Goal: Participate in discussion: Engage in conversation with other users on a specific topic

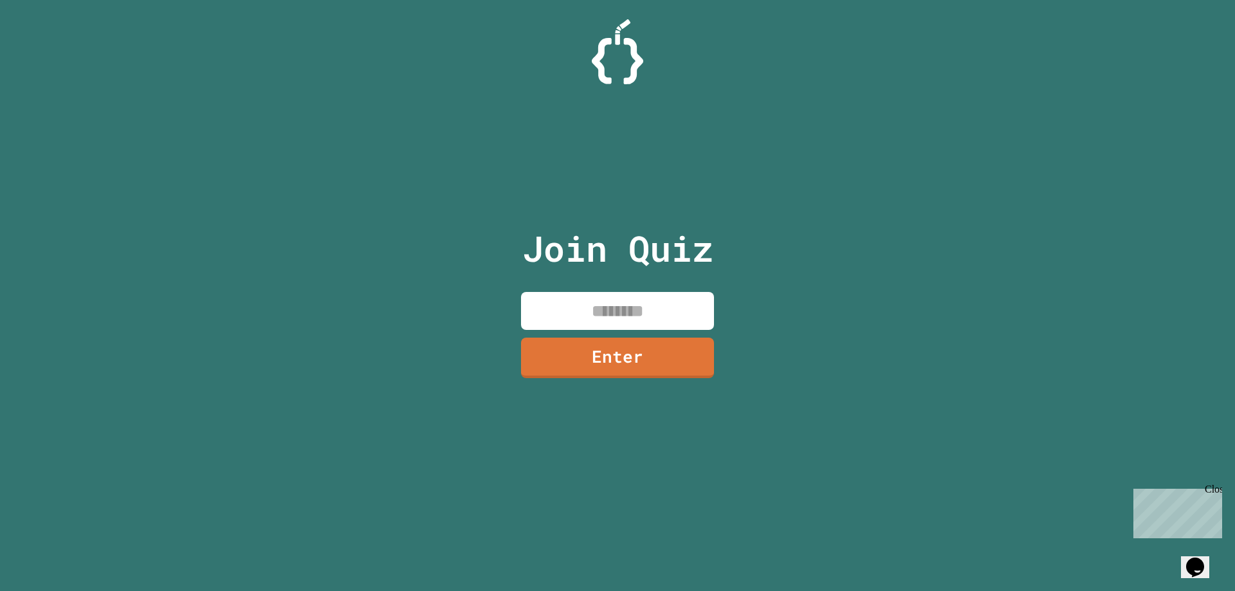
drag, startPoint x: 655, startPoint y: 349, endPoint x: 651, endPoint y: 342, distance: 8.1
click at [651, 342] on link "Enter" at bounding box center [617, 358] width 193 height 41
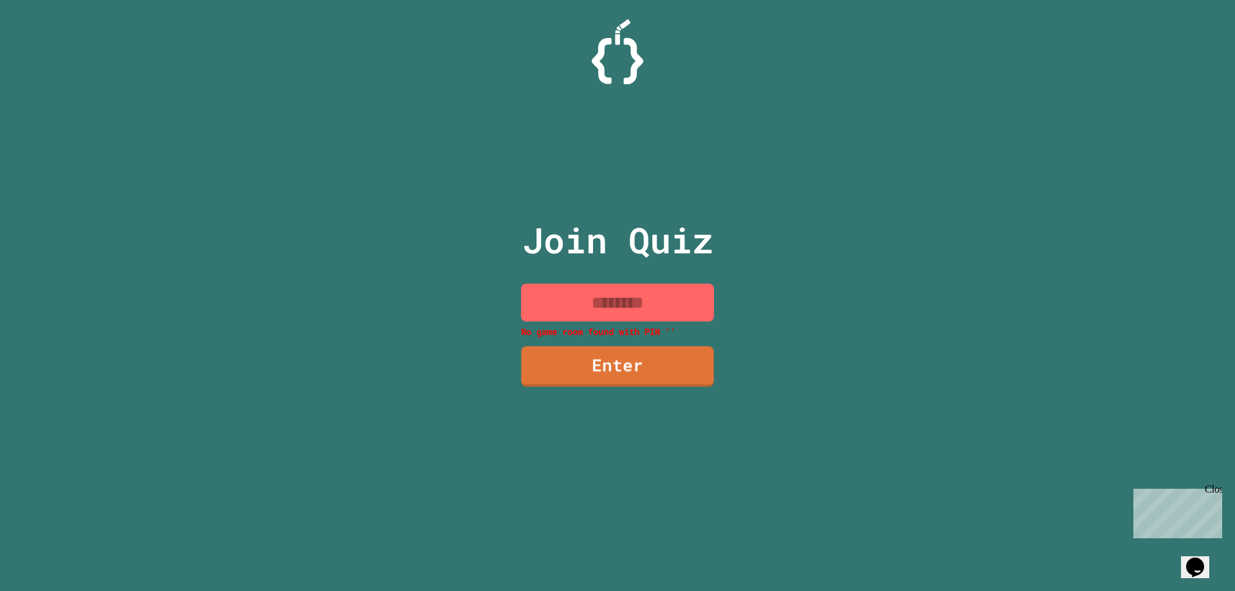
click at [631, 300] on input at bounding box center [617, 303] width 193 height 38
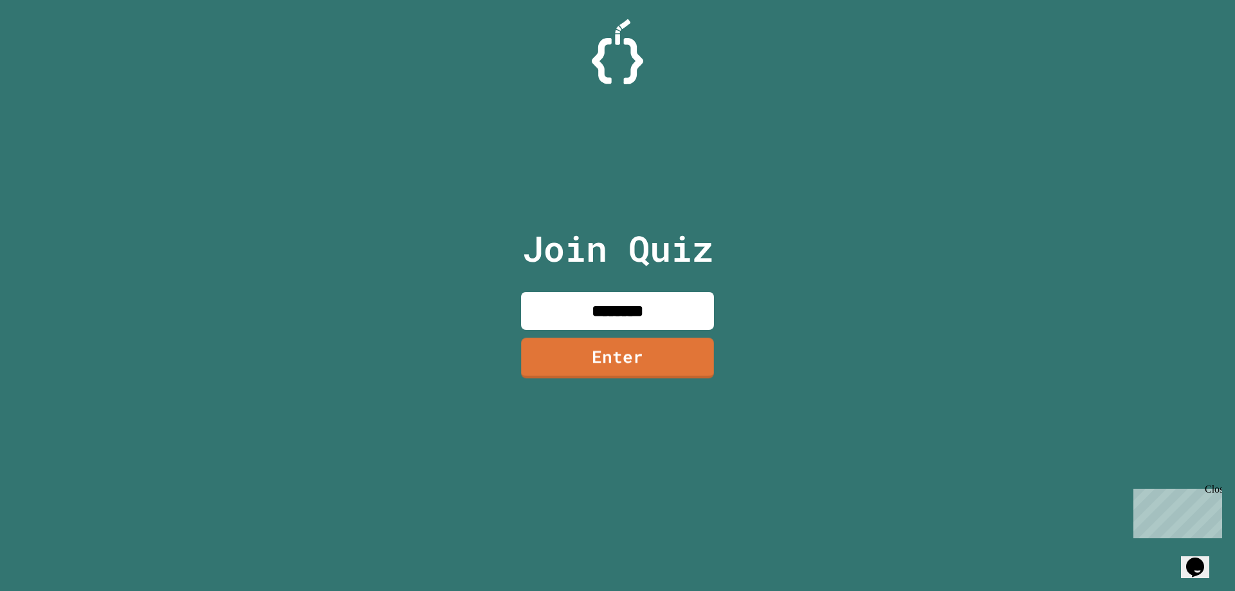
type input "********"
click at [625, 350] on link "Enter" at bounding box center [617, 358] width 193 height 41
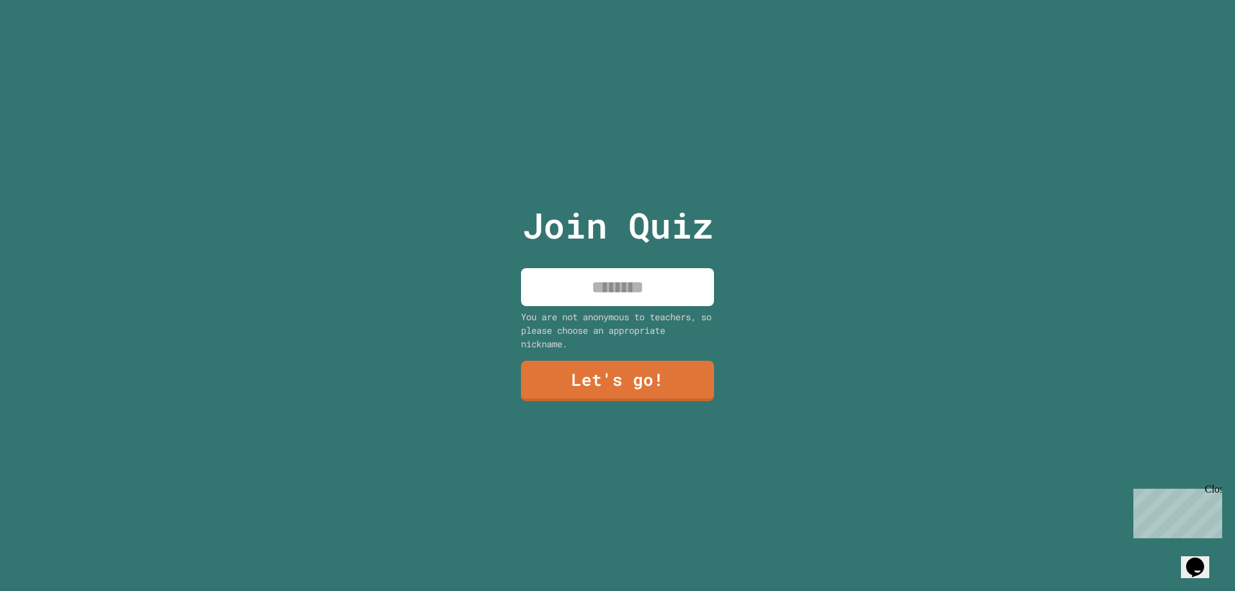
drag, startPoint x: 634, startPoint y: 286, endPoint x: 635, endPoint y: 268, distance: 17.4
click at [634, 281] on input at bounding box center [617, 287] width 193 height 38
type input "*"
type input "*******"
click at [588, 371] on link "Let's go!" at bounding box center [617, 380] width 190 height 42
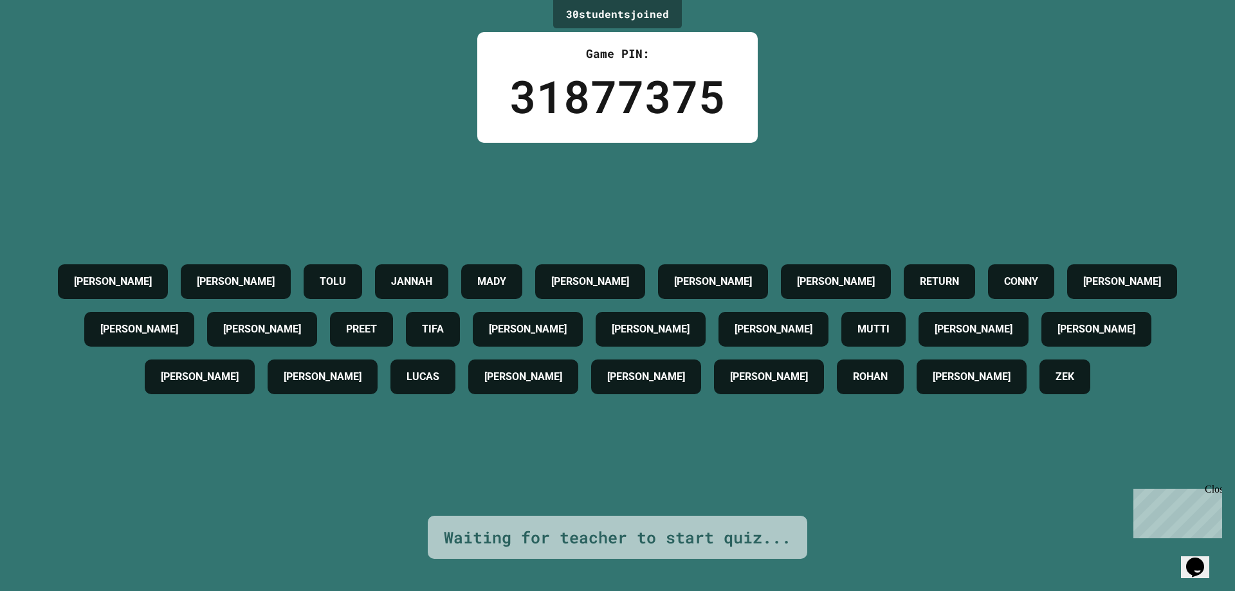
click at [1219, 483] on div "30 student s joined Game PIN: 31877375 [PERSON_NAME] TOLU JANNAH [PERSON_NAME] …" at bounding box center [617, 295] width 1235 height 591
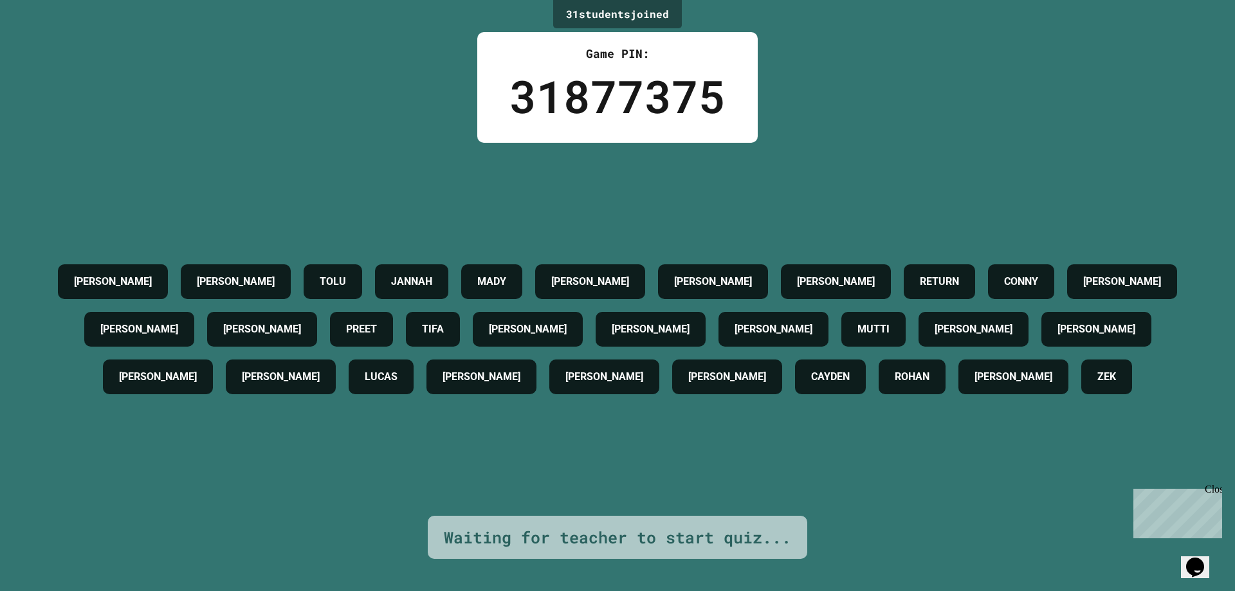
click at [1215, 485] on div "Close" at bounding box center [1213, 492] width 16 height 16
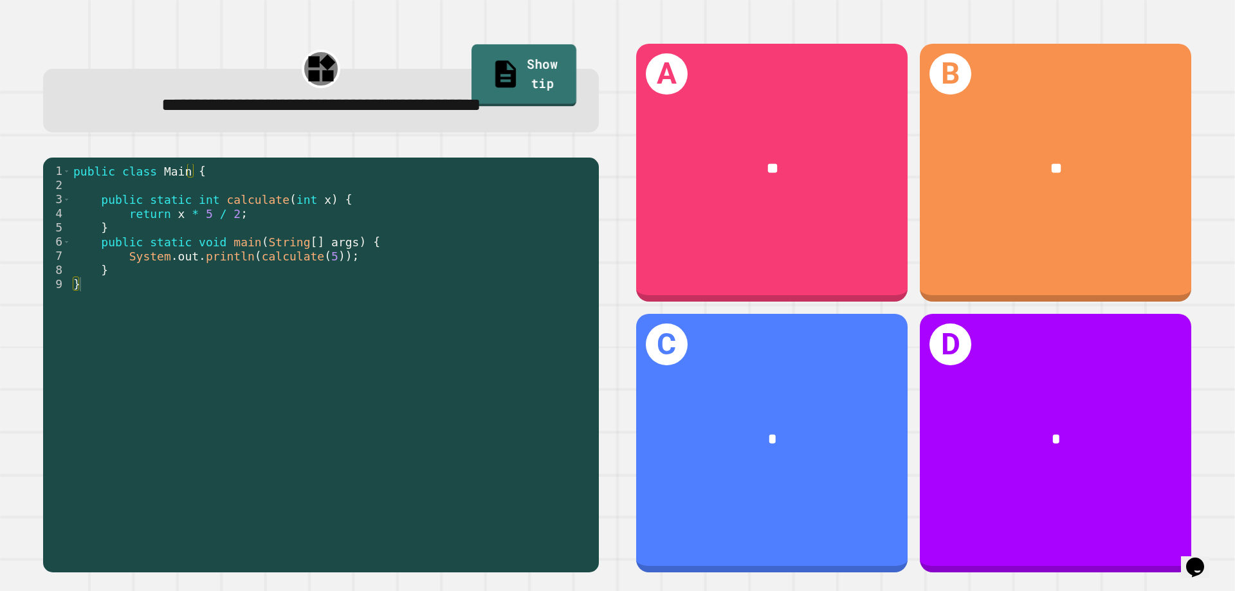
click at [533, 79] on link "Show tip" at bounding box center [524, 75] width 105 height 62
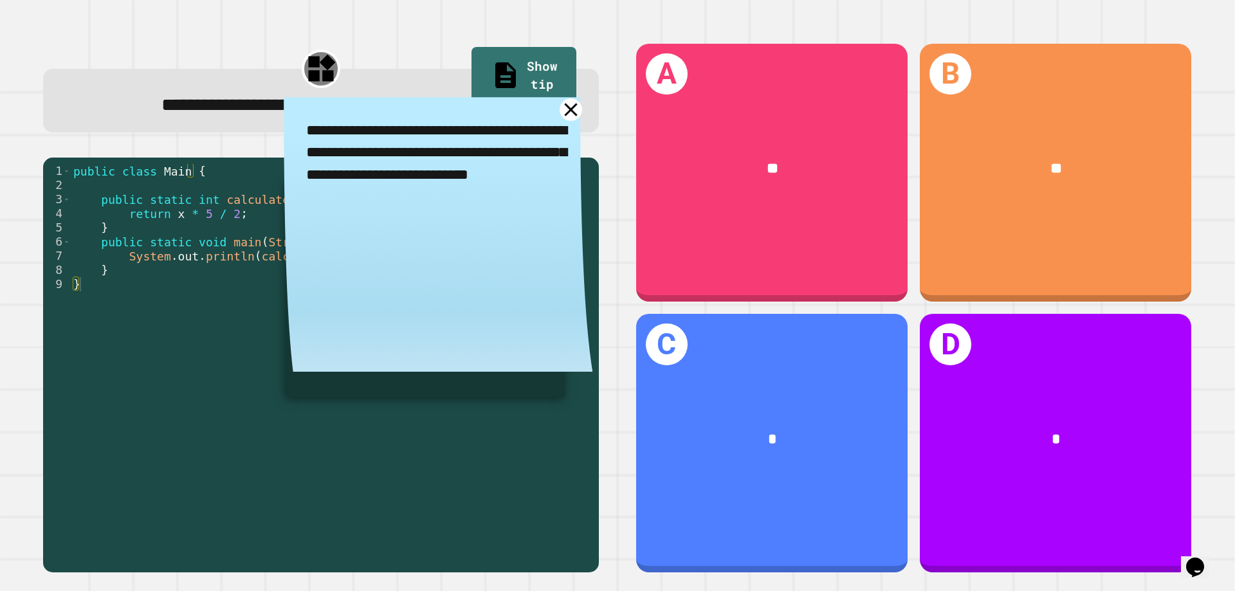
click at [560, 116] on icon at bounding box center [571, 109] width 23 height 23
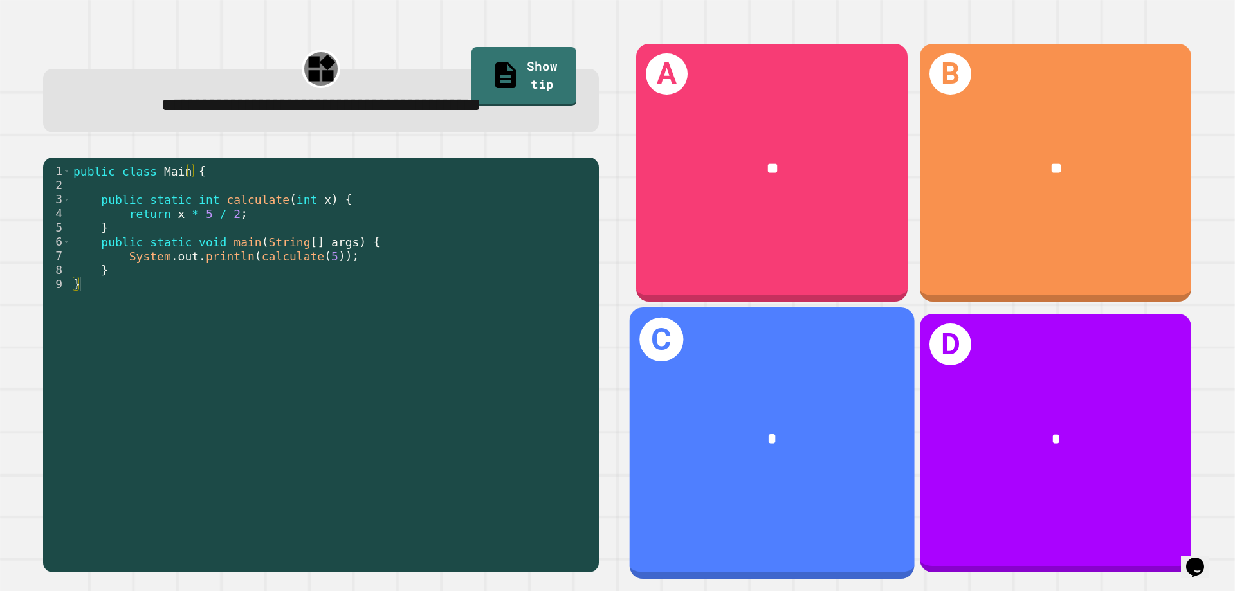
click at [840, 452] on div "*" at bounding box center [772, 440] width 285 height 86
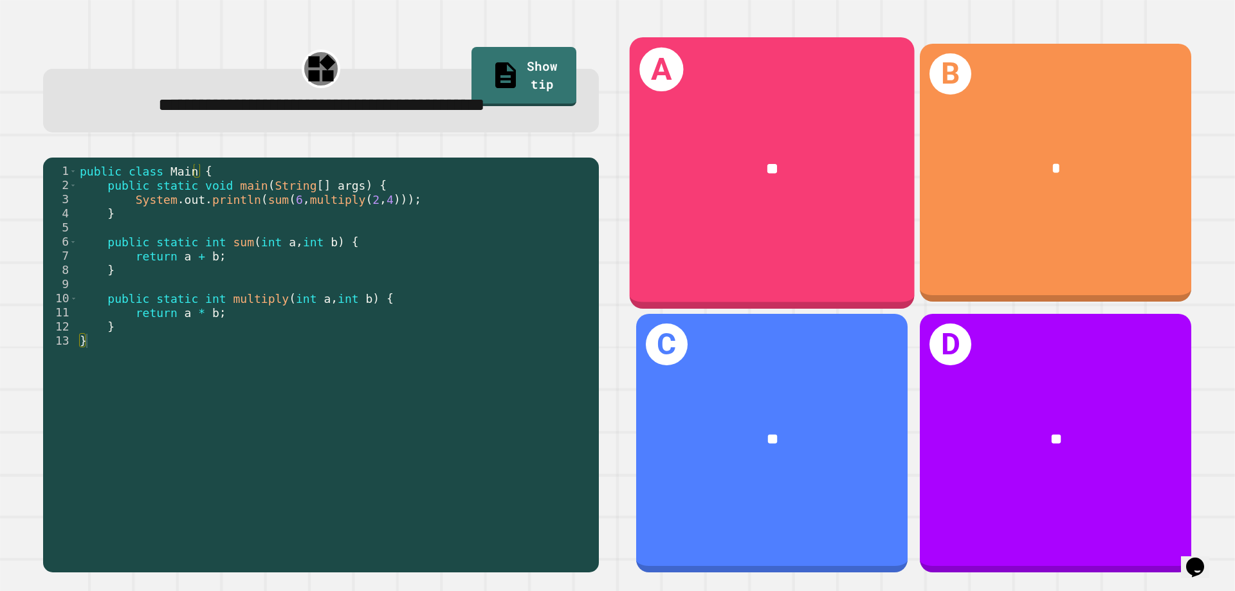
click at [766, 207] on div "**" at bounding box center [772, 169] width 285 height 86
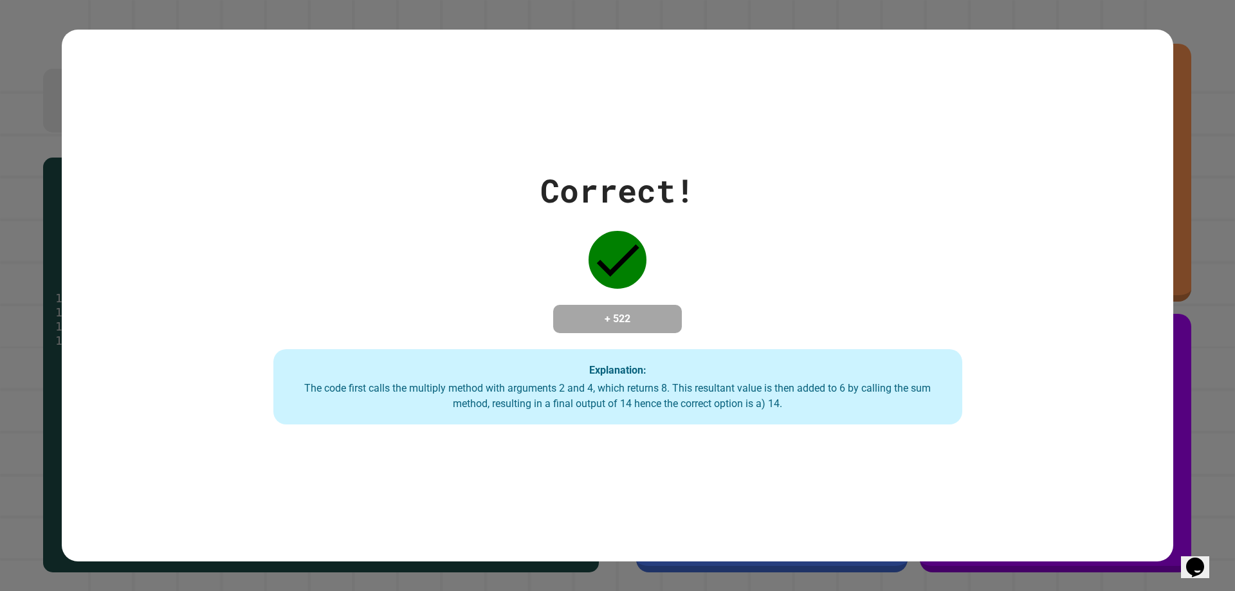
click at [1187, 90] on div "Correct! + 522 Explanation: The code first calls the multiply method with argum…" at bounding box center [617, 295] width 1235 height 591
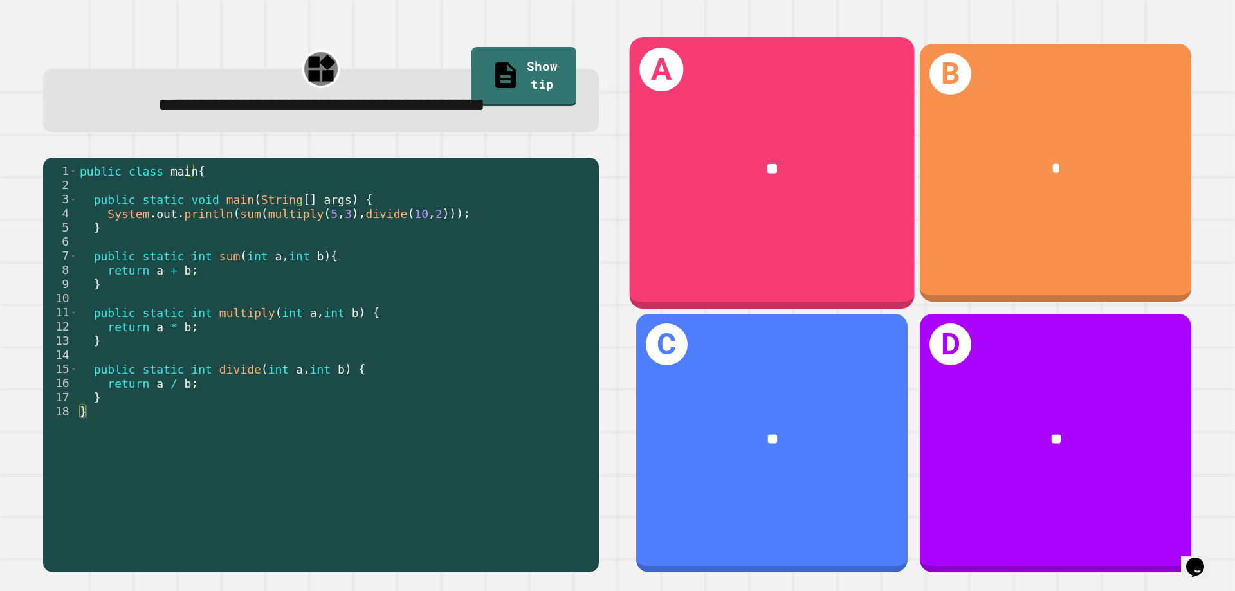
click at [701, 167] on div "**" at bounding box center [772, 169] width 222 height 24
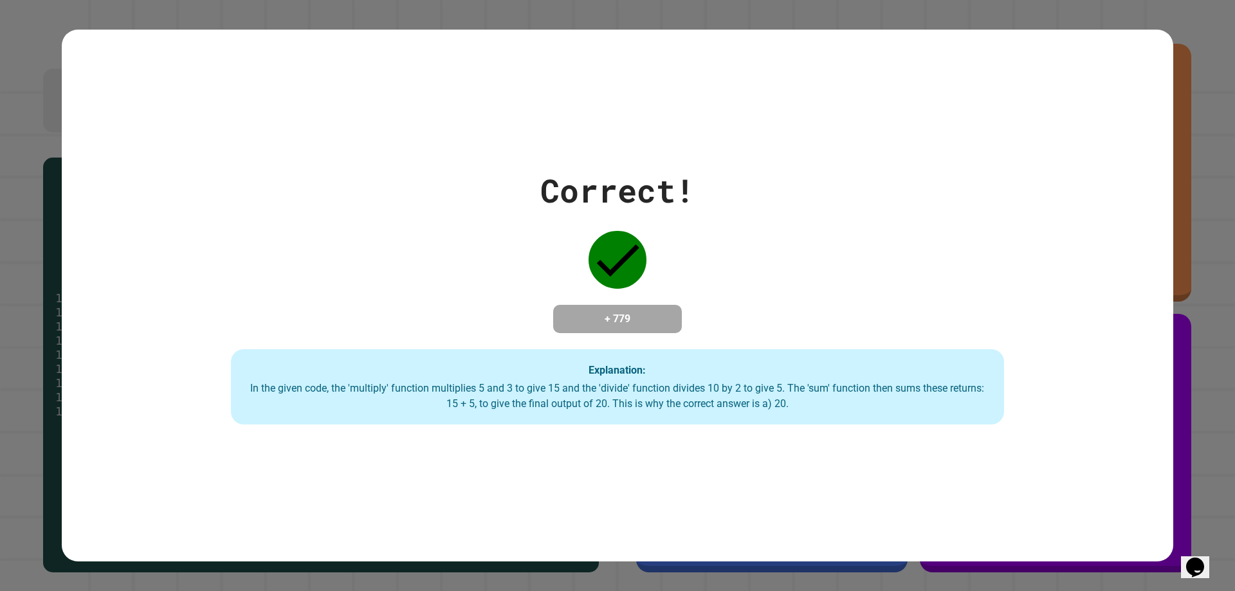
click at [1185, 301] on div "Correct! + 779 Explanation: In the given code, the 'multiply' function multipli…" at bounding box center [617, 295] width 1235 height 591
click at [1187, 302] on div "Correct! + 779 Explanation: In the given code, the 'multiply' function multipli…" at bounding box center [617, 295] width 1235 height 591
click at [1065, 504] on div "Correct! + 779 Explanation: In the given code, the 'multiply' function multipli…" at bounding box center [618, 296] width 1112 height 532
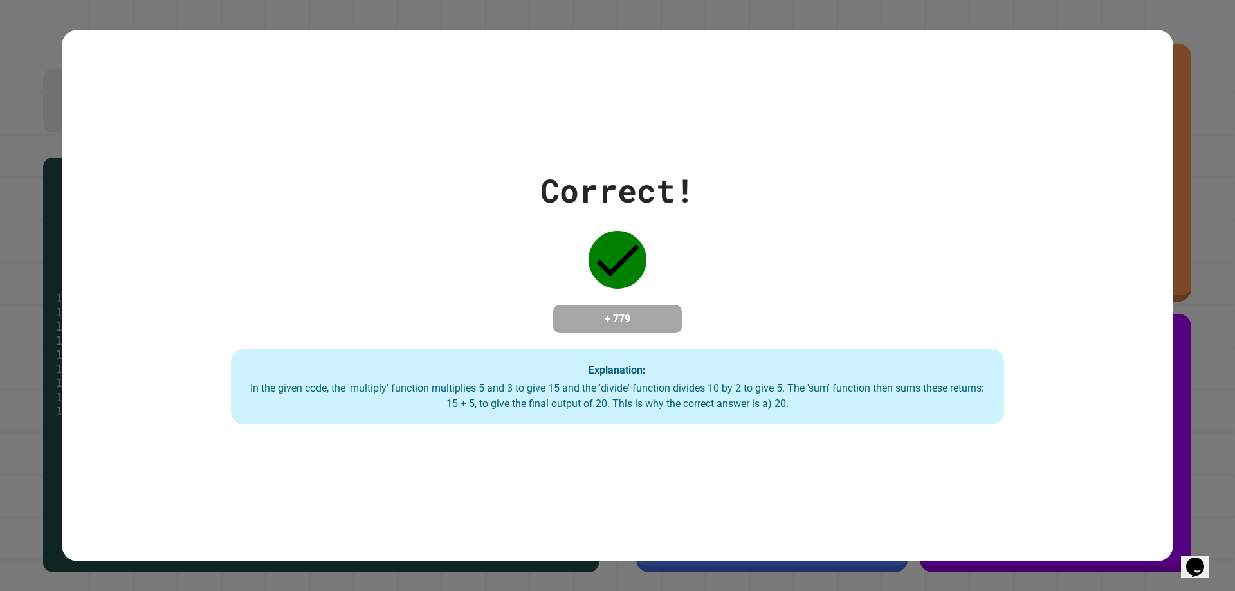
click at [1073, 501] on div "Correct! + 779 Explanation: In the given code, the 'multiply' function multipli…" at bounding box center [618, 296] width 1112 height 532
click at [1085, 499] on div "Correct! + 779 Explanation: In the given code, the 'multiply' function multipli…" at bounding box center [618, 296] width 1112 height 532
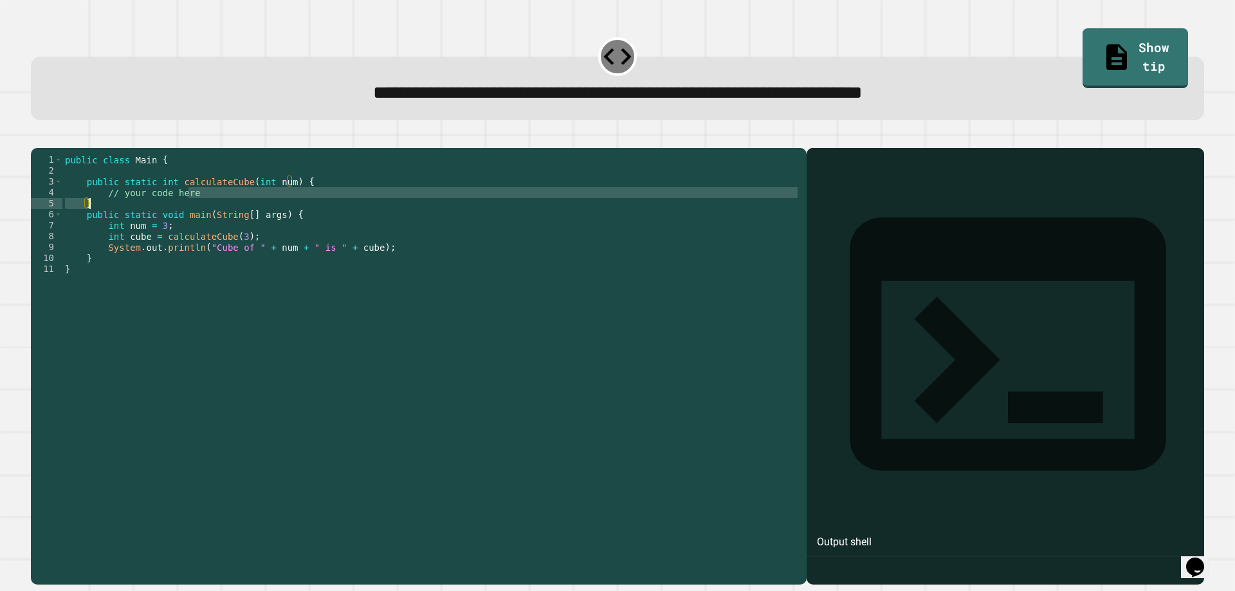
click at [235, 218] on div "public class Main { public static int calculateCube ( int num ) { // your code …" at bounding box center [431, 351] width 738 height 394
click at [216, 207] on div "public class Main { public static int calculateCube ( int num ) { // your code …" at bounding box center [431, 340] width 738 height 372
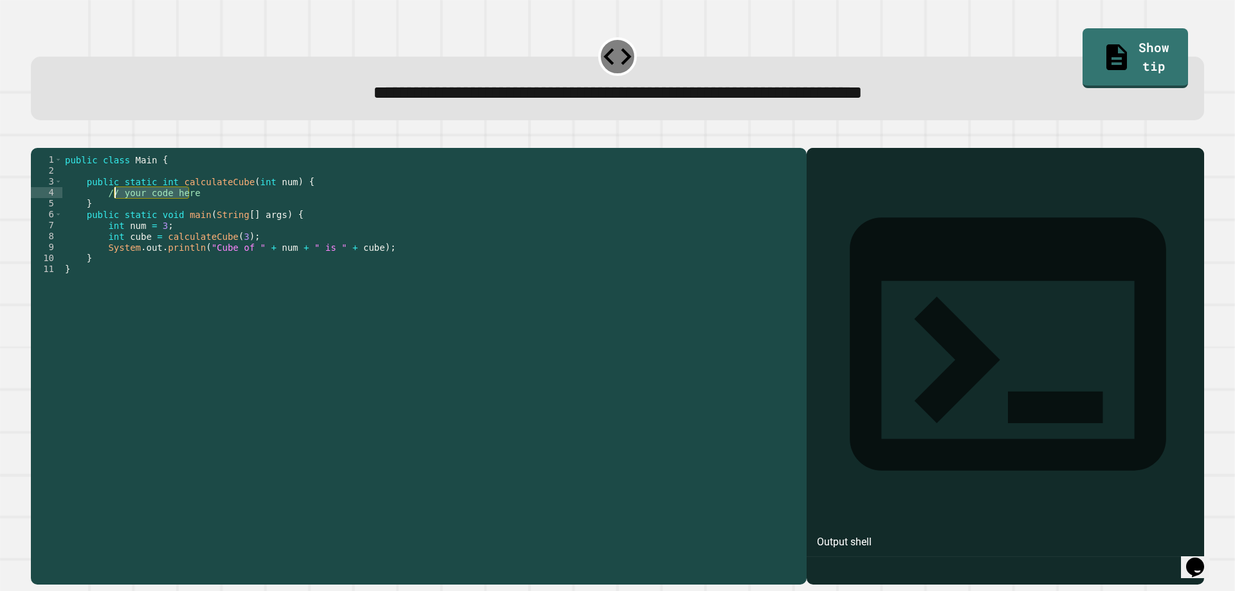
drag, startPoint x: 202, startPoint y: 207, endPoint x: 113, endPoint y: 208, distance: 89.4
click at [113, 208] on div "public class Main { public static int calculateCube ( int num ) { // your code …" at bounding box center [431, 351] width 738 height 394
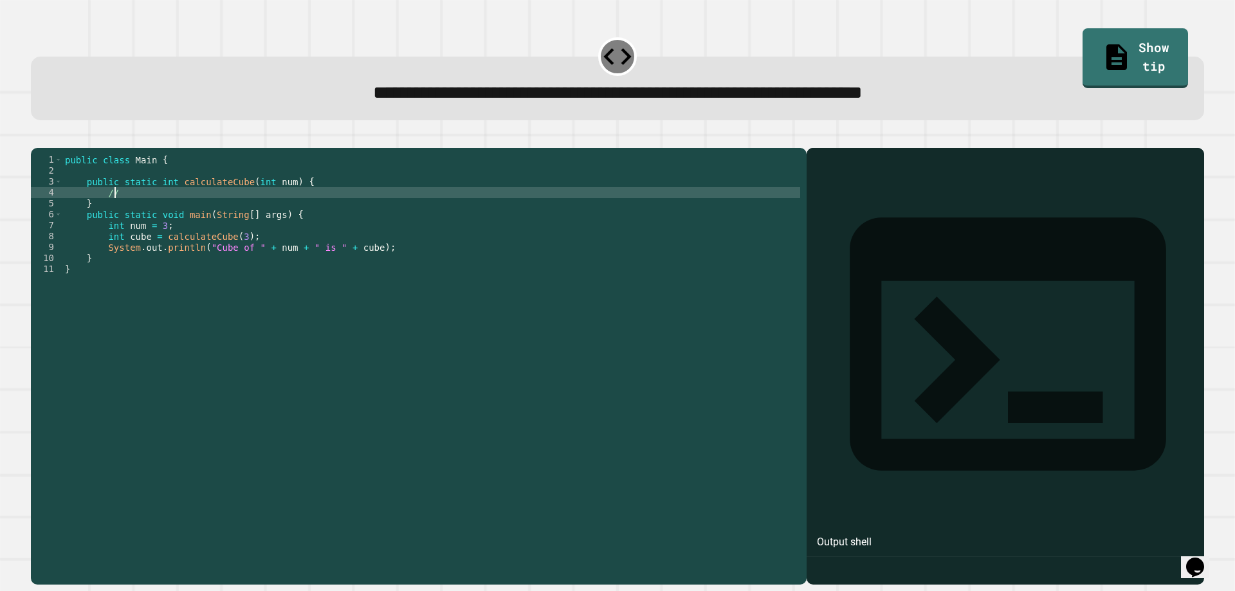
type textarea "*"
click at [1103, 64] on link "Show tip" at bounding box center [1136, 57] width 106 height 61
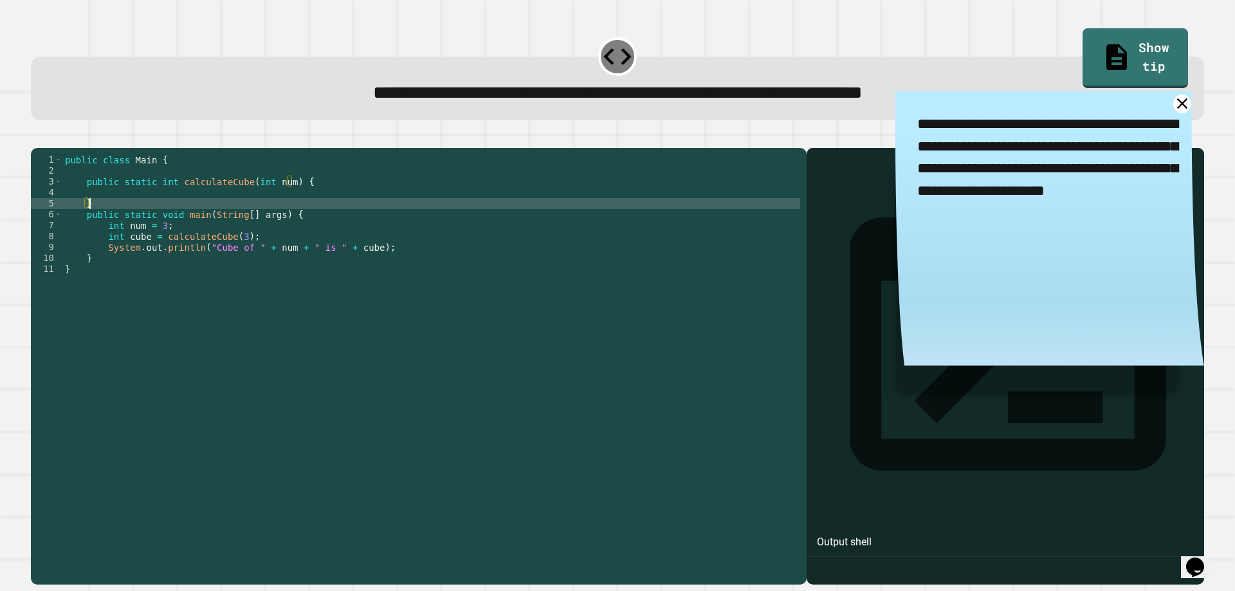
click at [181, 217] on div "public class Main { public static int calculateCube ( int num ) { } public stat…" at bounding box center [431, 351] width 738 height 394
click at [182, 210] on div "public class Main { public static int calculateCube ( int num ) { } public stat…" at bounding box center [431, 351] width 738 height 394
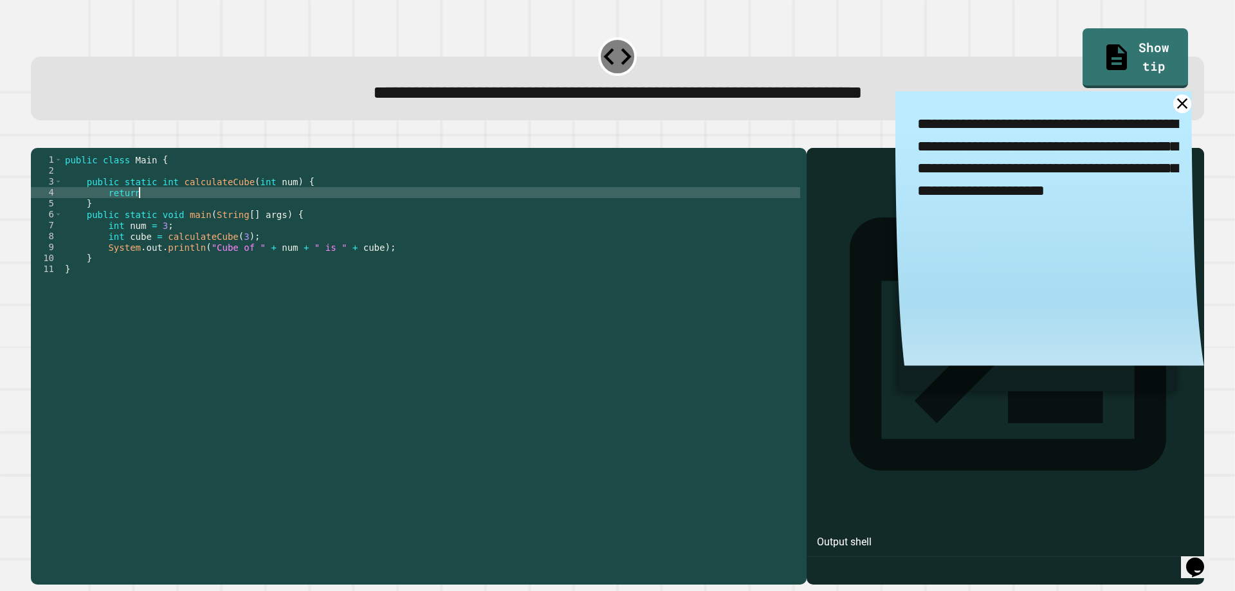
scroll to position [0, 5]
click at [1176, 107] on icon at bounding box center [1182, 103] width 13 height 13
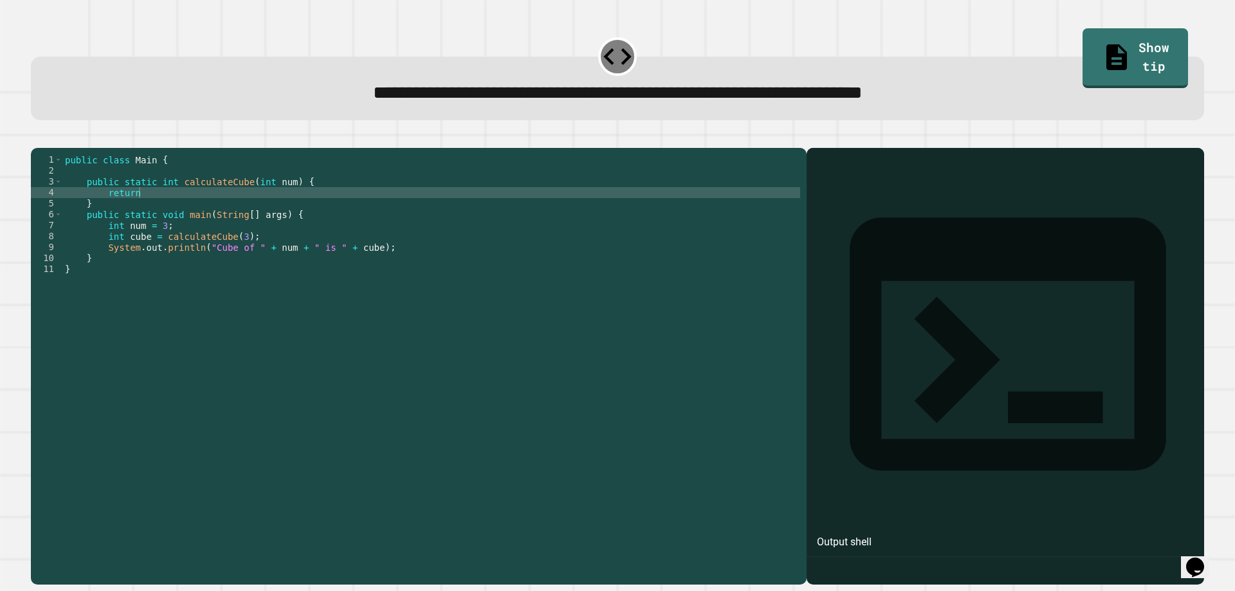
scroll to position [0, 1]
click at [264, 225] on div "public class Main { public static int calculateCube ( int num ) { return } publ…" at bounding box center [431, 351] width 738 height 394
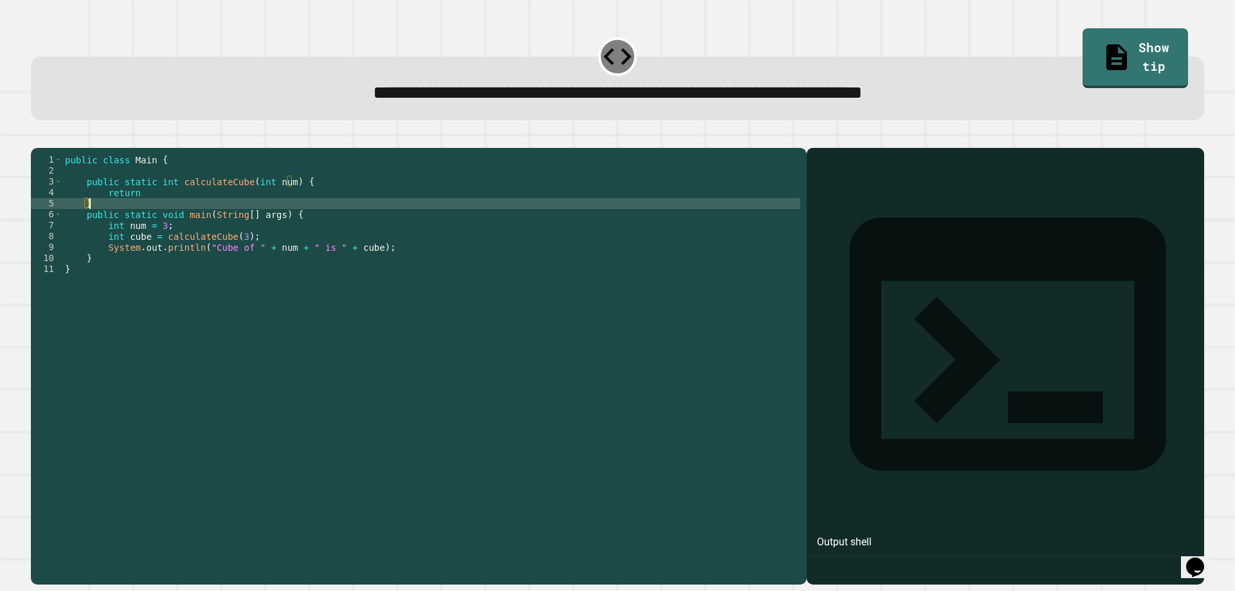
click at [260, 210] on div "public class Main { public static int calculateCube ( int num ) { return } publ…" at bounding box center [431, 351] width 738 height 394
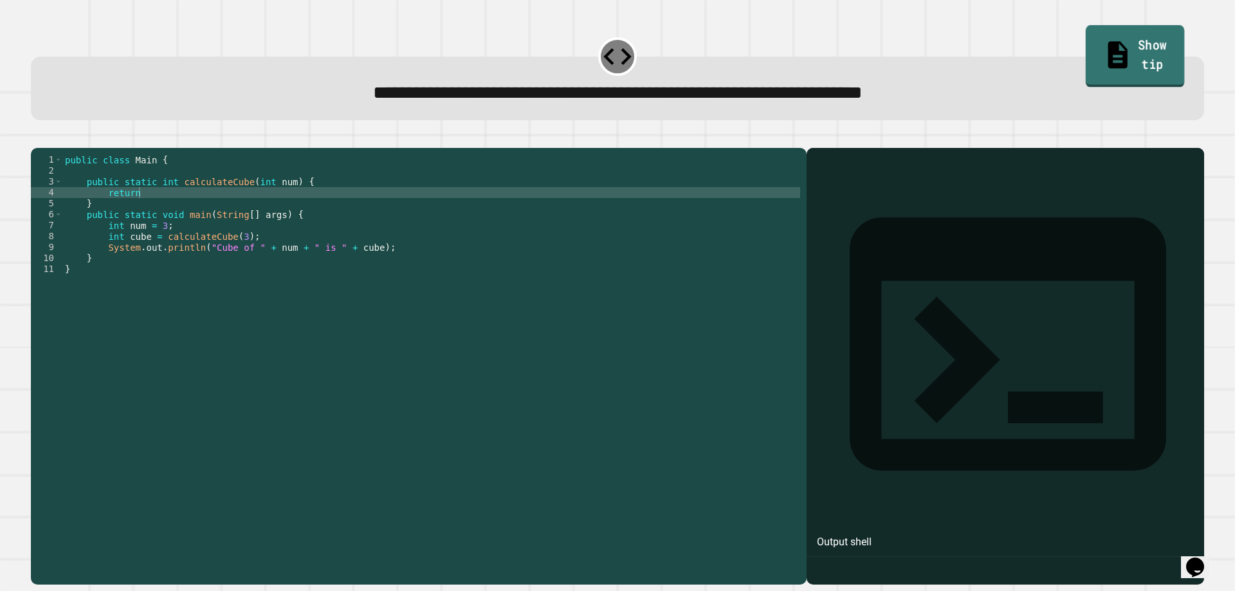
click at [1129, 30] on link "Show tip" at bounding box center [1135, 56] width 99 height 62
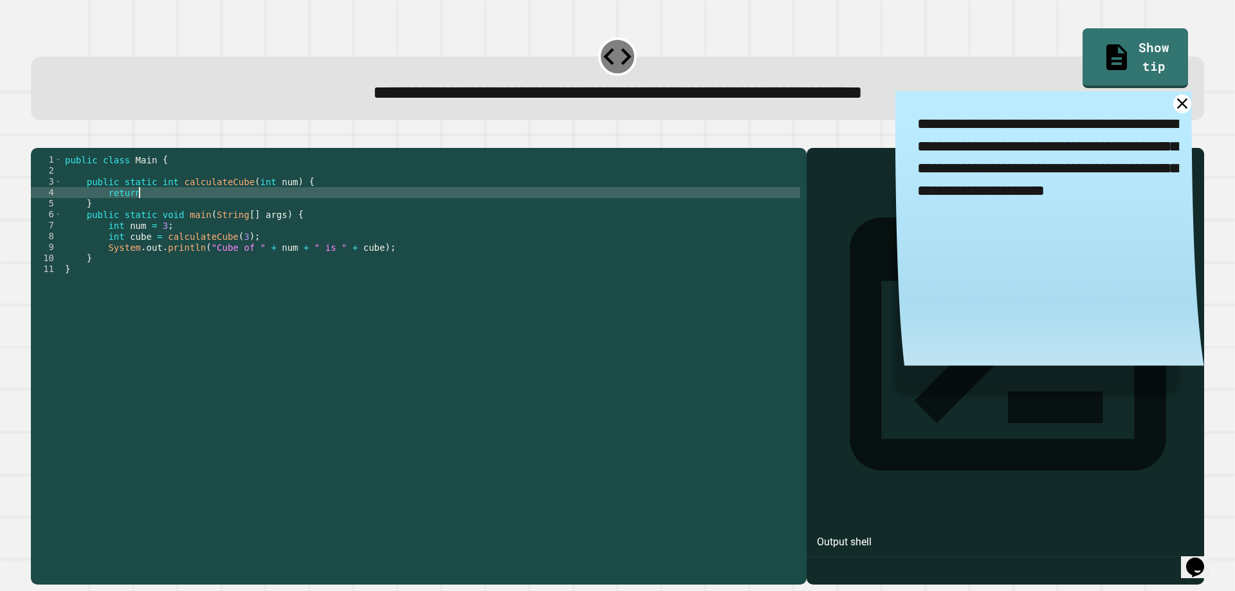
click at [166, 214] on div "public class Main { public static int calculateCube ( int num ) { return } publ…" at bounding box center [431, 351] width 738 height 394
click at [1172, 102] on link at bounding box center [1182, 103] width 21 height 21
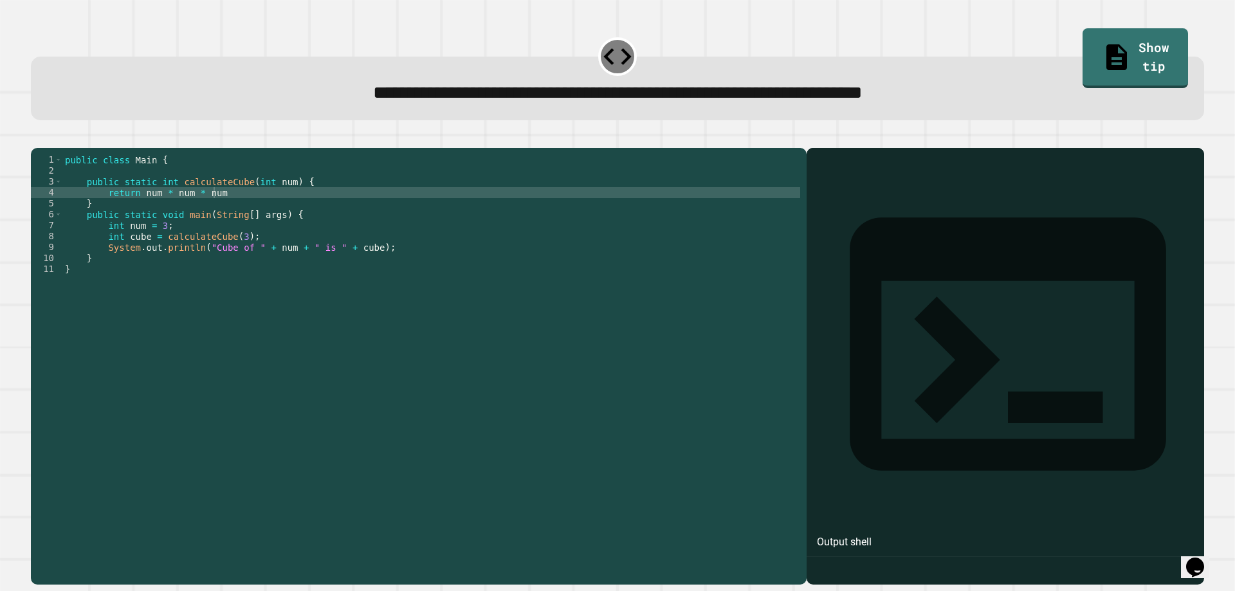
click at [261, 220] on div "public class Main { public static int calculateCube ( int num ) { return num * …" at bounding box center [431, 351] width 738 height 394
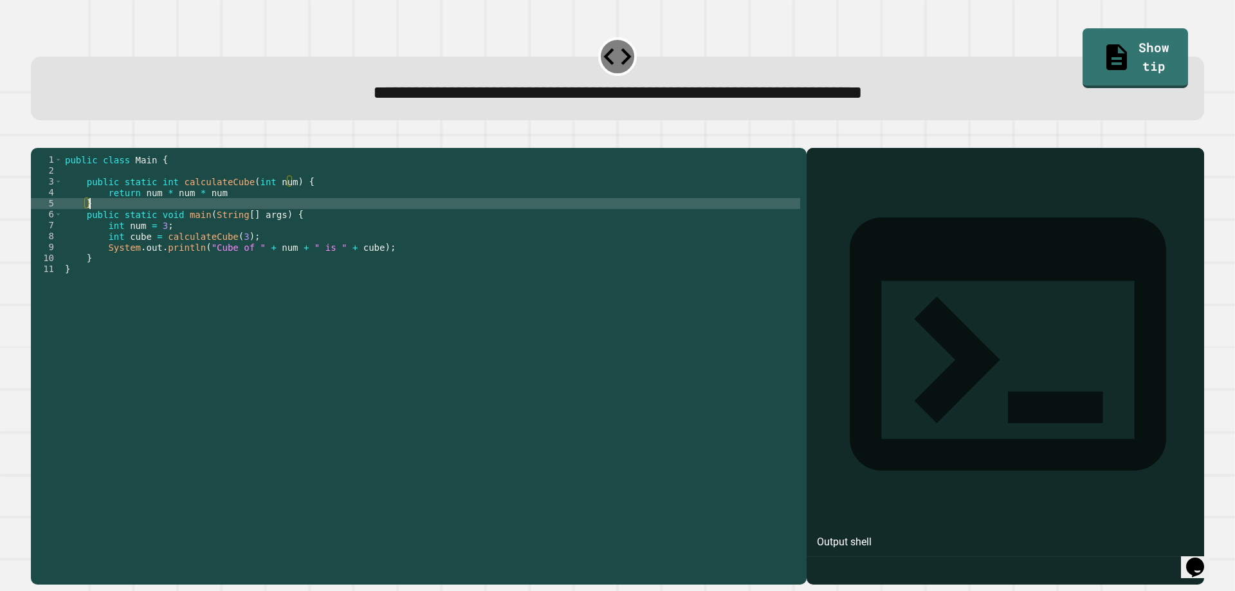
click at [252, 213] on div "public class Main { public static int calculateCube ( int num ) { return num * …" at bounding box center [431, 351] width 738 height 394
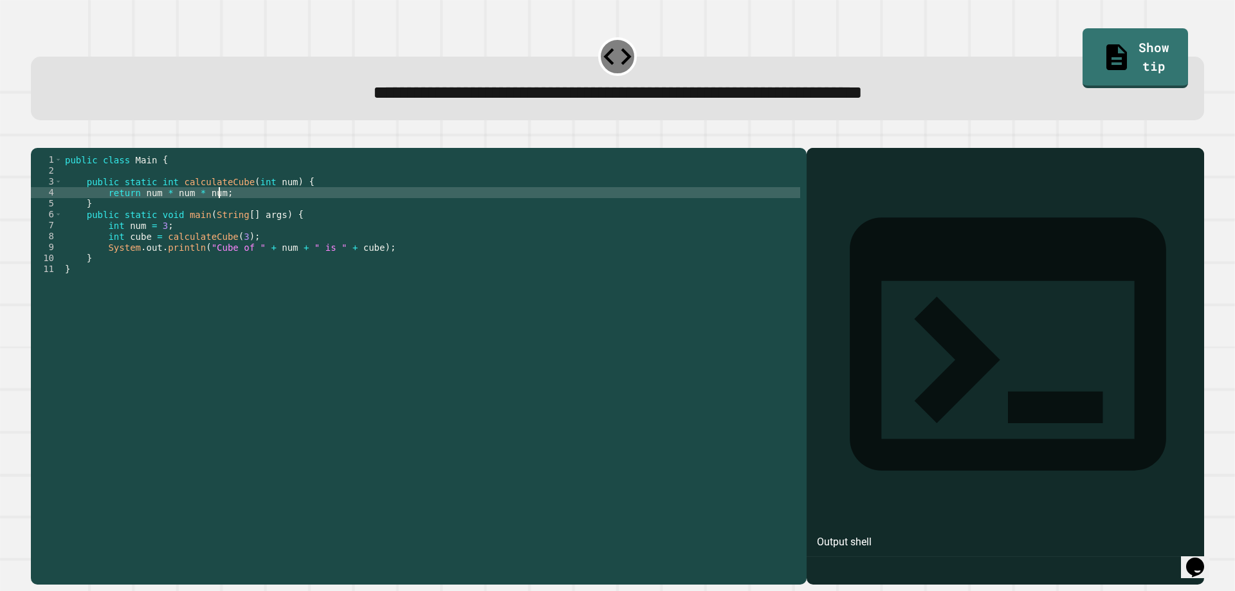
scroll to position [0, 10]
type textarea "**********"
click at [50, 147] on icon "button" at bounding box center [45, 145] width 7 height 9
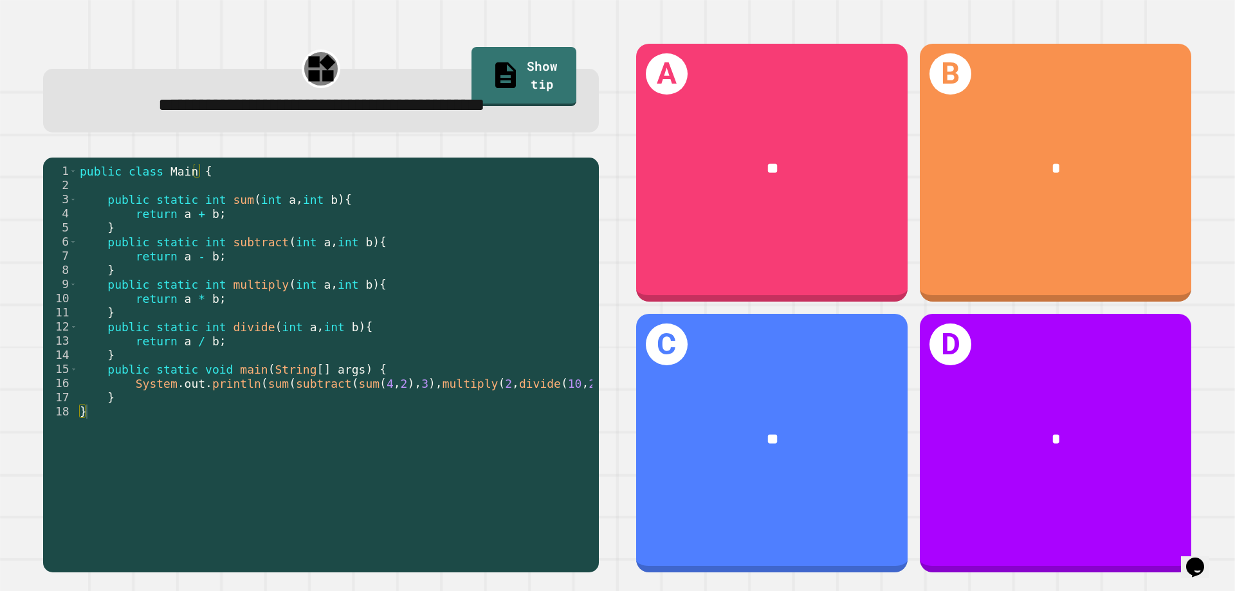
scroll to position [0, 34]
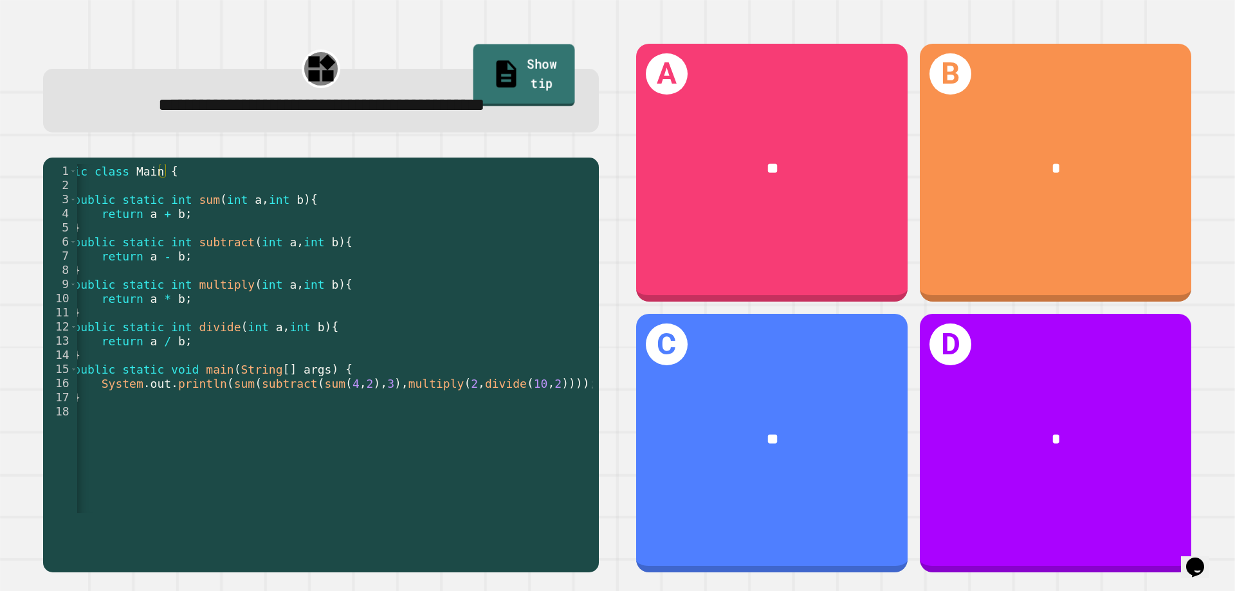
click at [500, 58] on link "Show tip" at bounding box center [525, 75] width 102 height 62
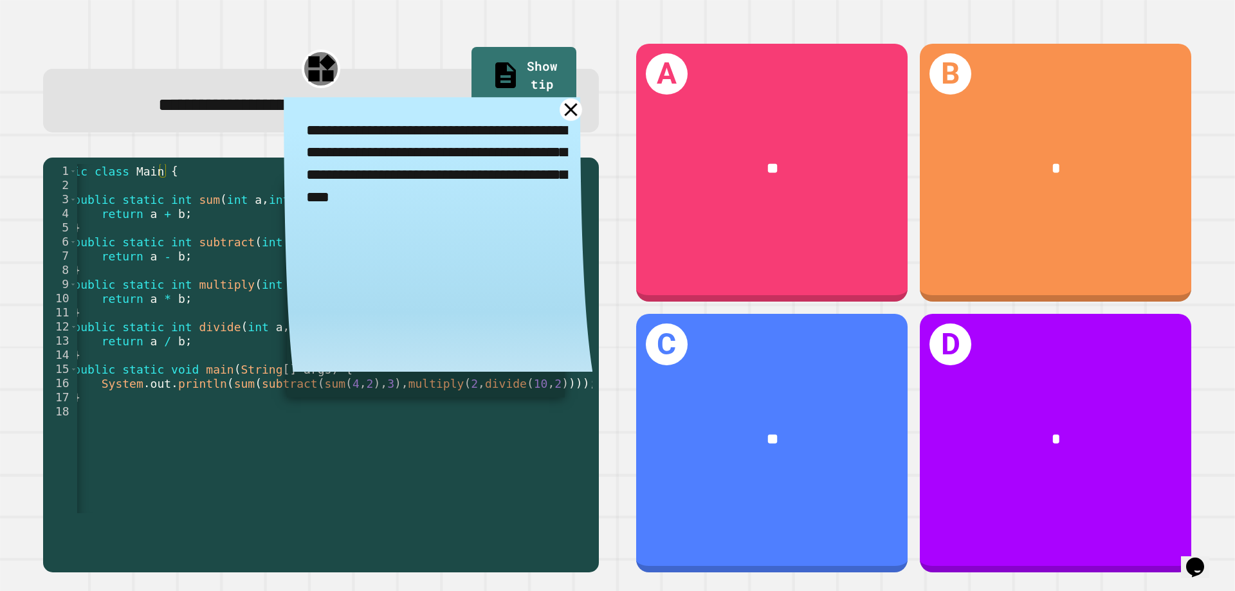
click at [565, 116] on icon at bounding box center [571, 110] width 13 height 13
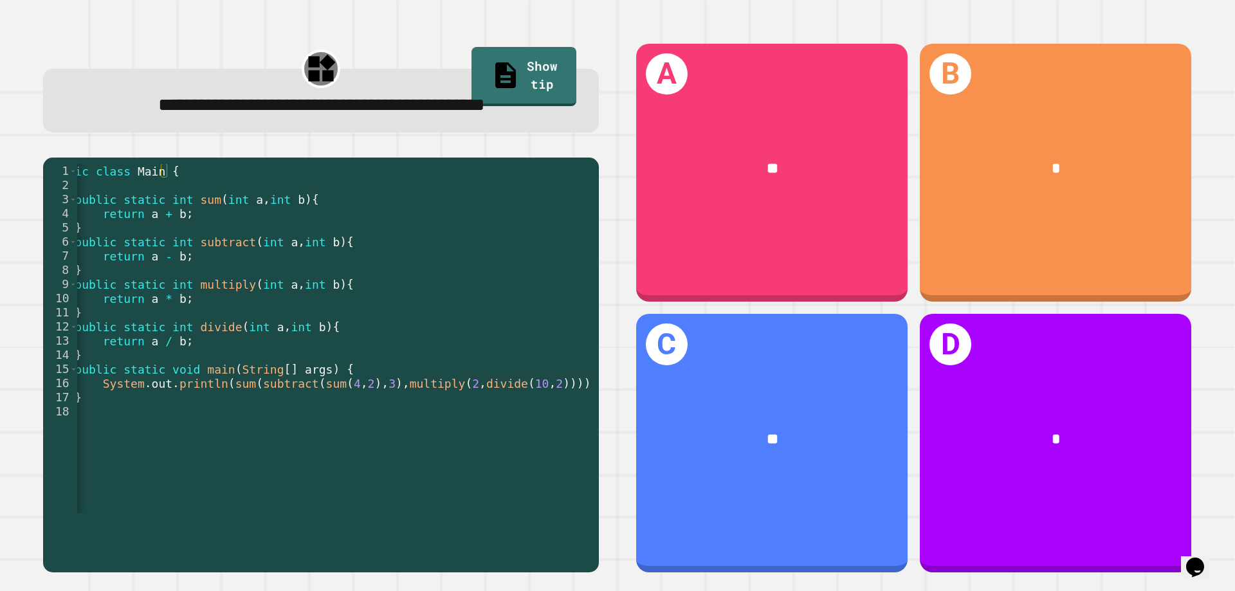
scroll to position [0, 0]
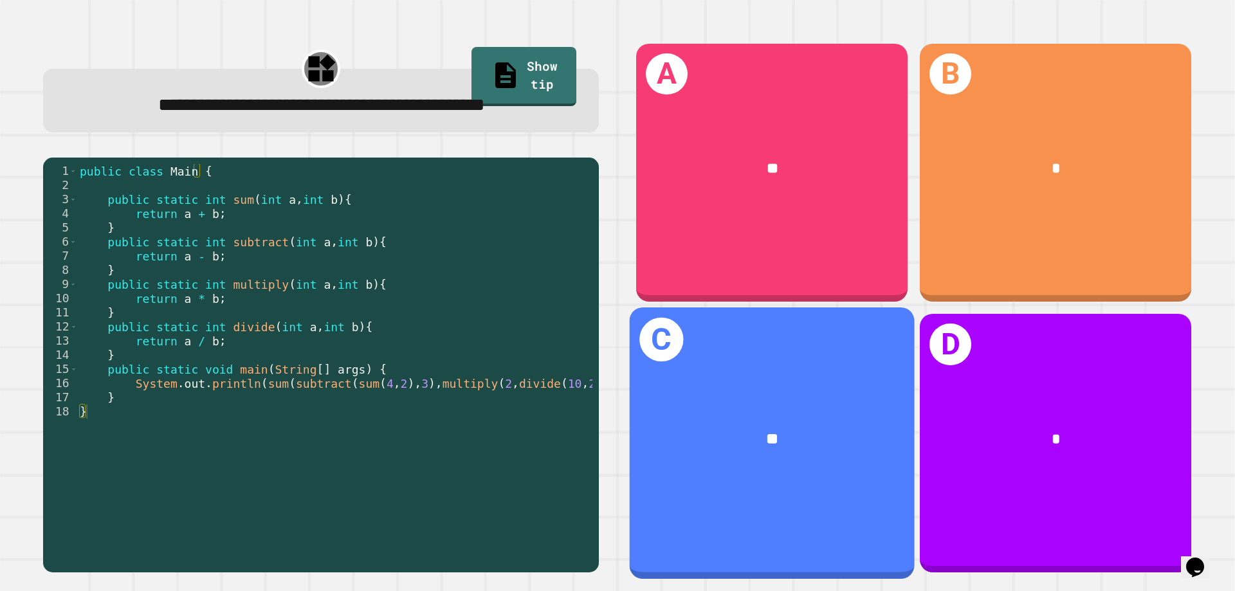
click at [772, 428] on div "**" at bounding box center [772, 440] width 222 height 24
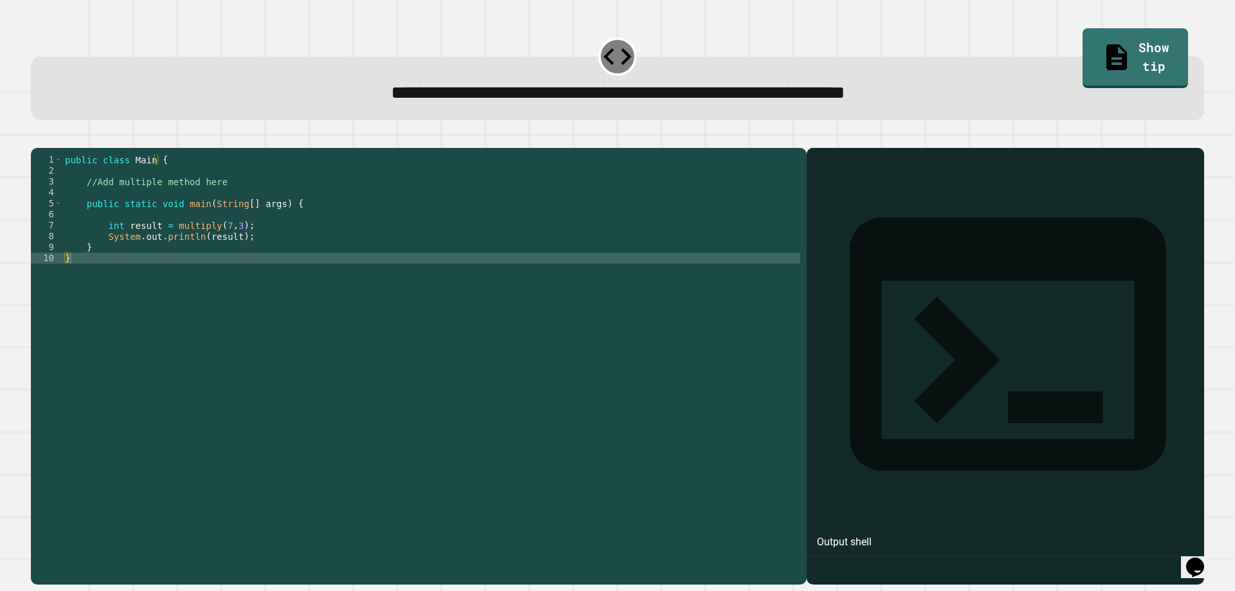
click at [349, 210] on div "public class Main { //Add multiple method here public static void main ( String…" at bounding box center [431, 351] width 738 height 394
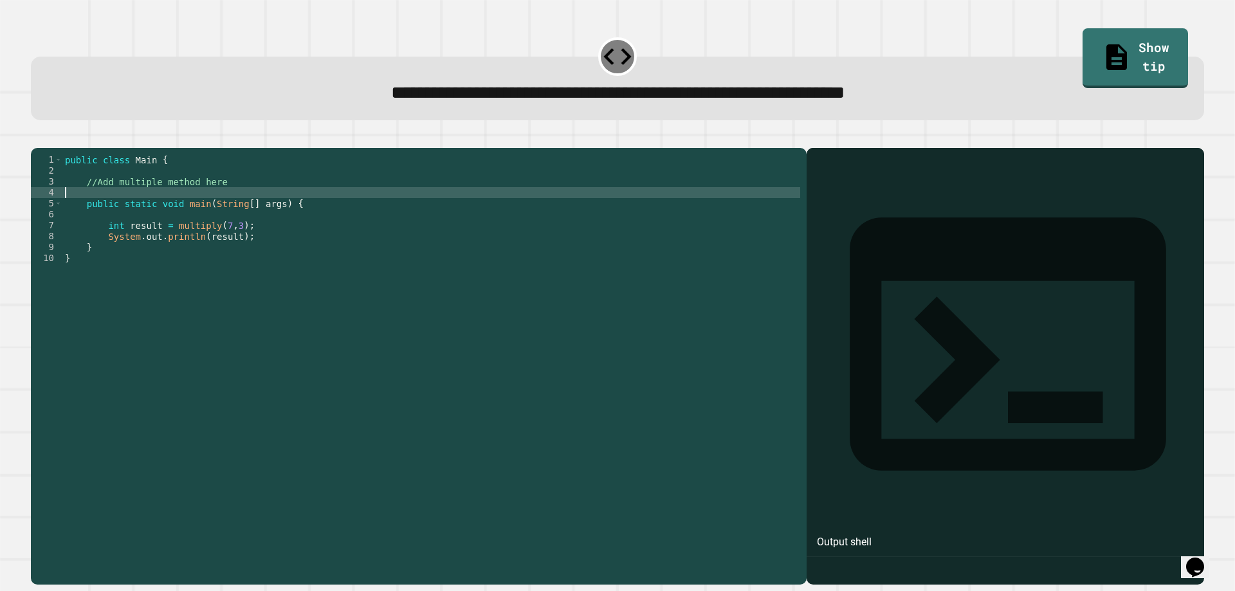
click at [260, 201] on div "public class Main { //Add multiple method here public static void main ( String…" at bounding box center [431, 351] width 738 height 394
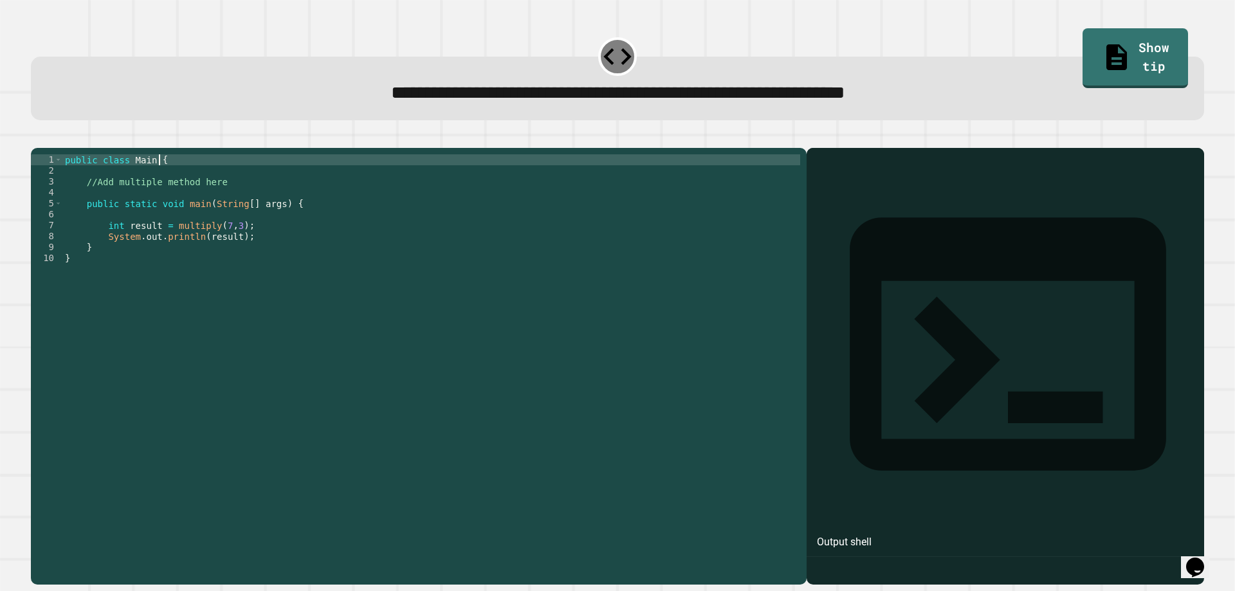
click at [204, 174] on div "public class Main { //Add multiple method here public static void main ( String…" at bounding box center [431, 351] width 738 height 394
type textarea "**********"
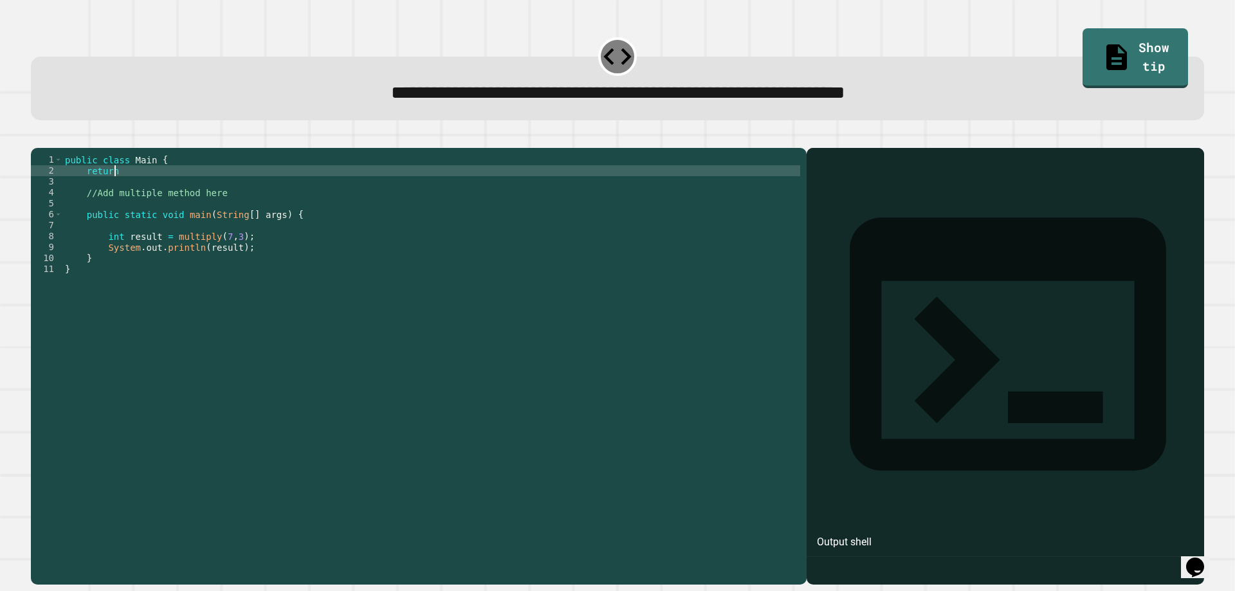
scroll to position [0, 3]
click at [209, 229] on div "public class Main { return //Add multiple method here public static void main (…" at bounding box center [431, 351] width 738 height 394
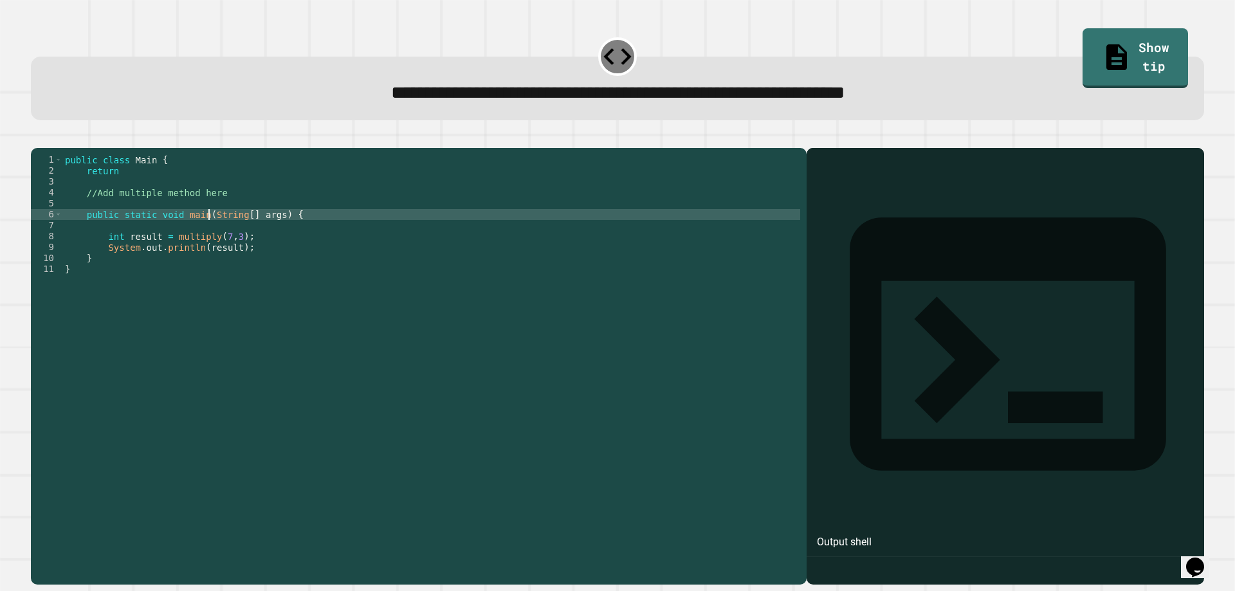
drag, startPoint x: 194, startPoint y: 216, endPoint x: 117, endPoint y: 217, distance: 76.6
click at [189, 217] on div "public class Main { return //Add multiple method here public static void main (…" at bounding box center [431, 351] width 738 height 394
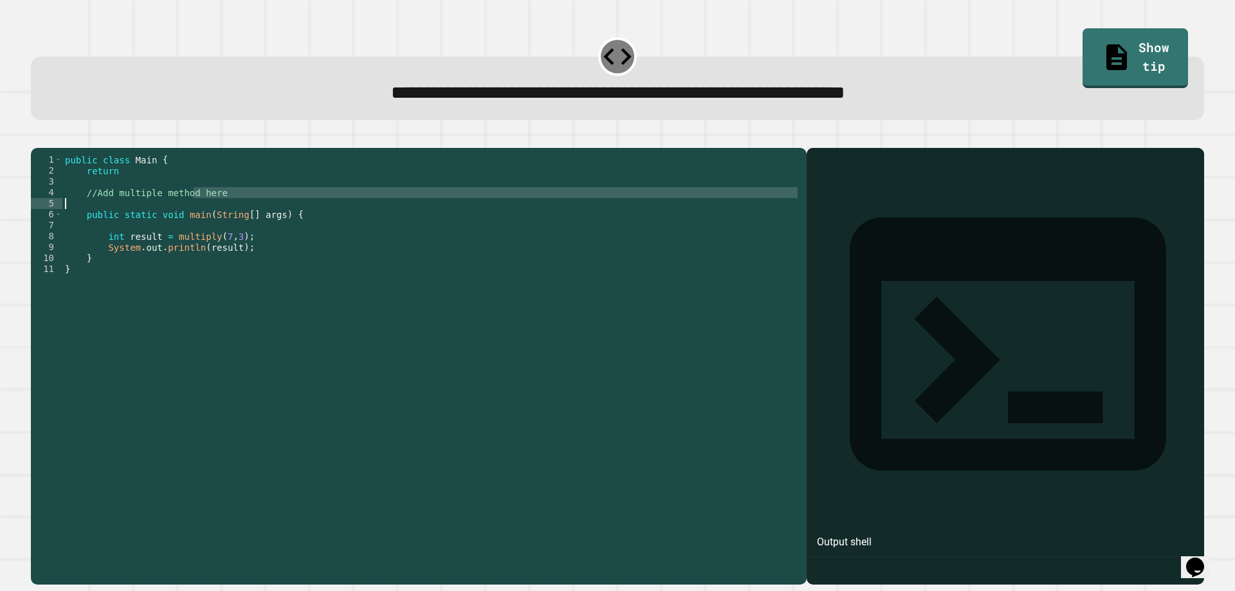
type textarea "**********"
click at [97, 226] on div "public class Main { return //Add multiple method here public static void main (…" at bounding box center [431, 340] width 738 height 372
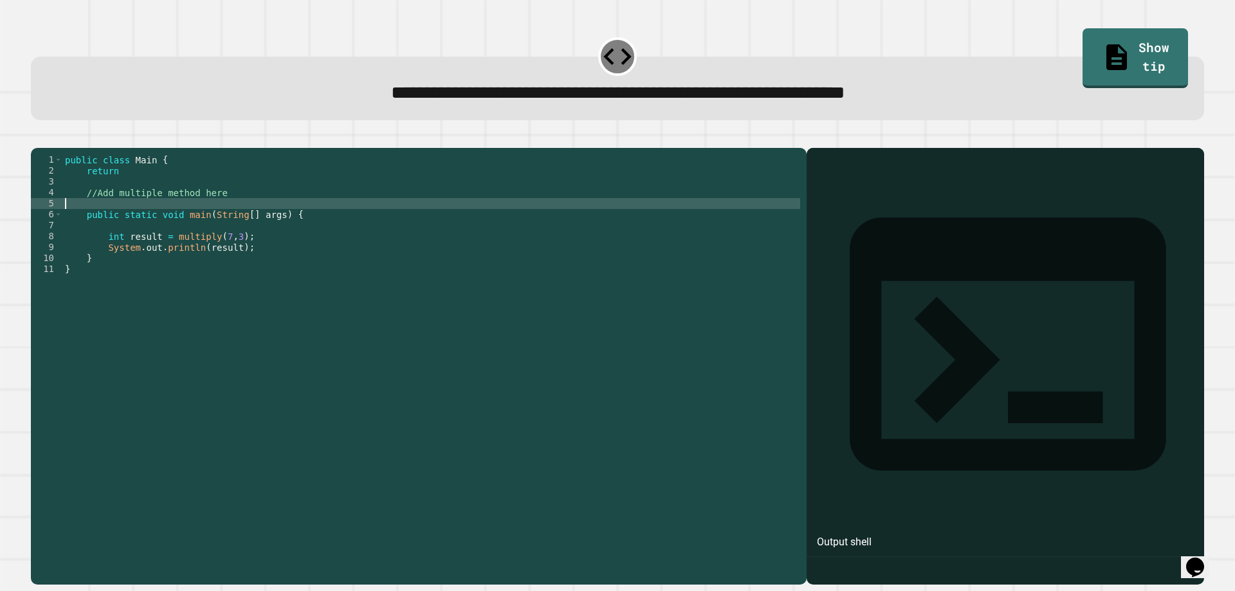
click at [101, 219] on div "public class Main { return //Add multiple method here public static void main (…" at bounding box center [431, 351] width 738 height 394
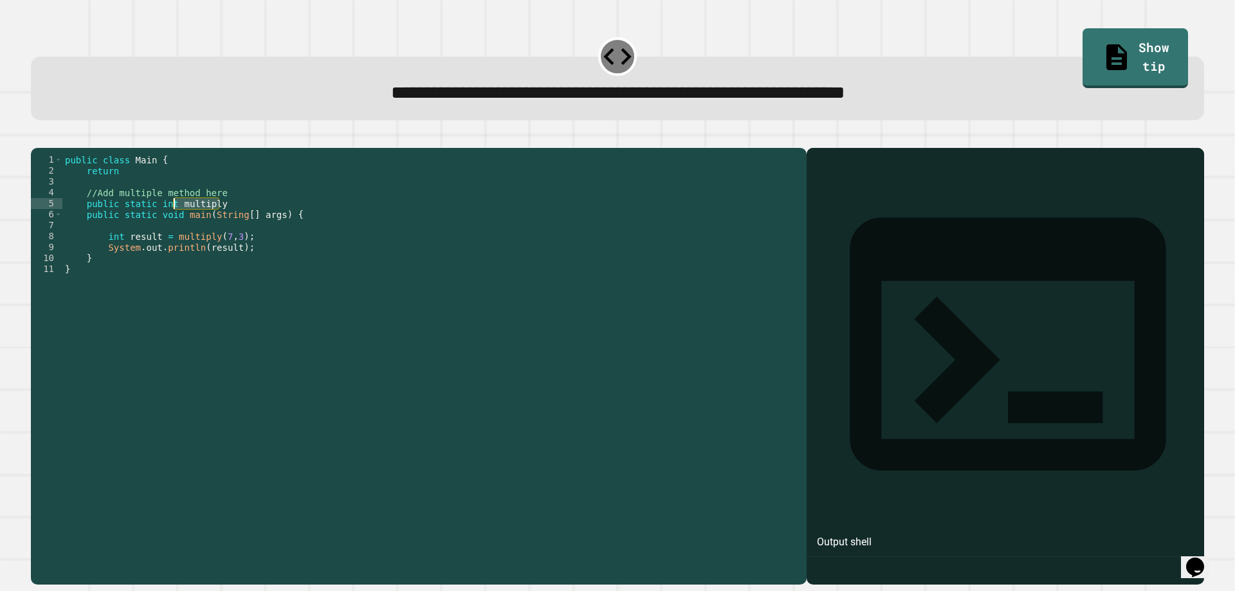
drag, startPoint x: 225, startPoint y: 224, endPoint x: 174, endPoint y: 222, distance: 51.5
click at [174, 221] on div "public class Main { return //Add multiple method here public static int multipl…" at bounding box center [431, 351] width 738 height 394
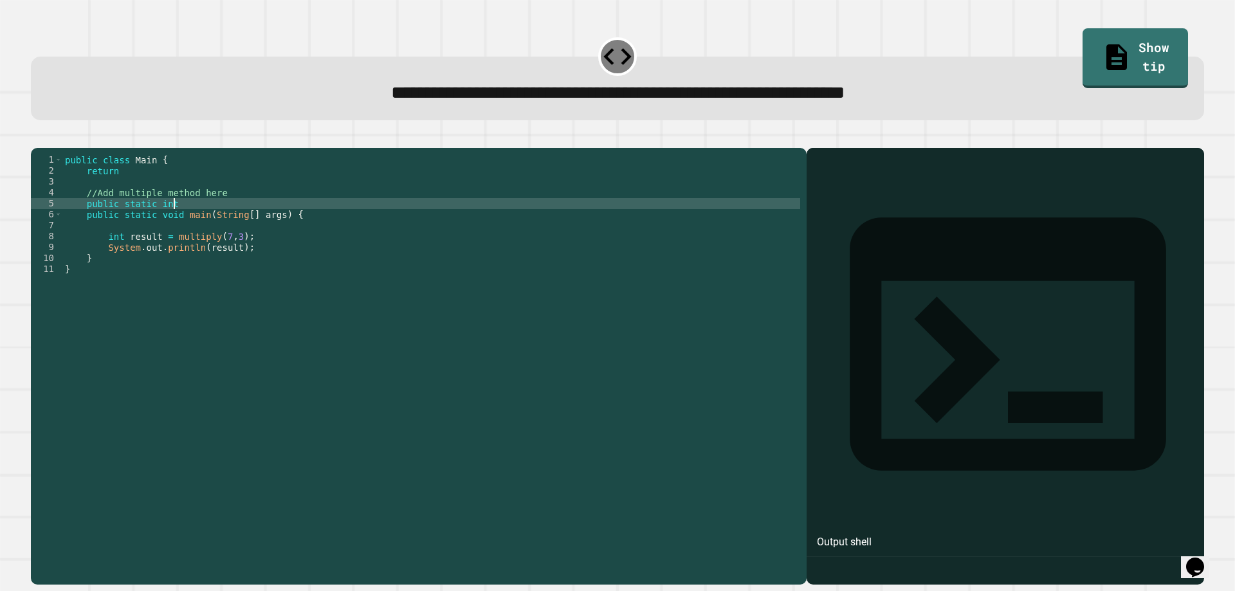
scroll to position [0, 7]
click at [1116, 63] on link "Show tip" at bounding box center [1135, 57] width 107 height 62
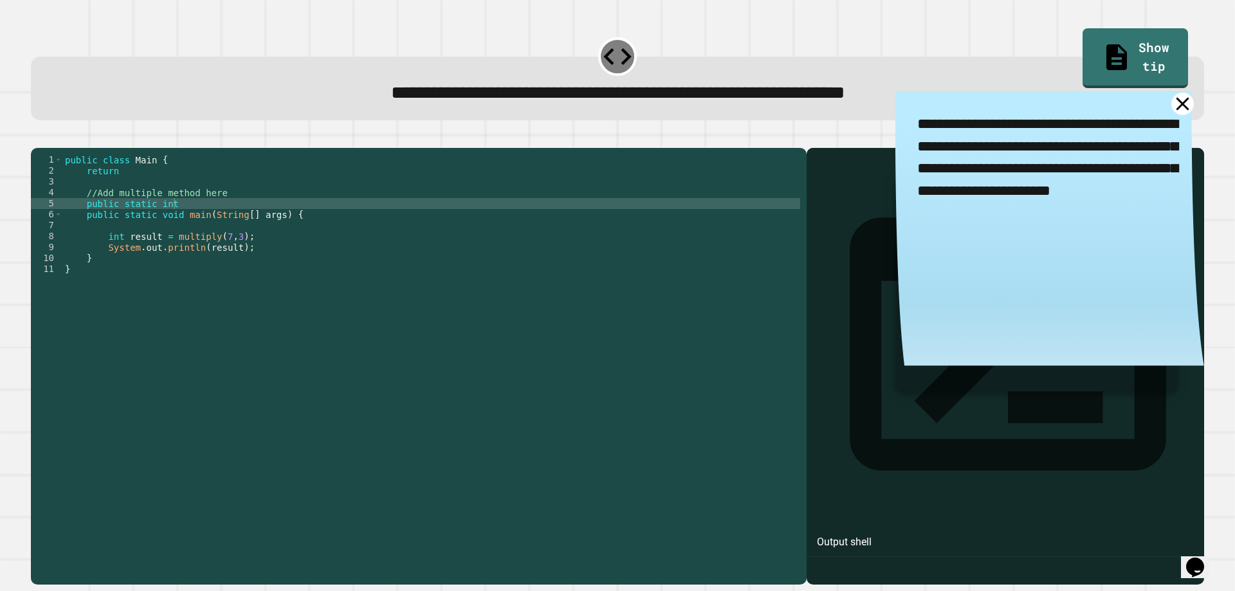
click at [1176, 107] on icon at bounding box center [1182, 103] width 13 height 13
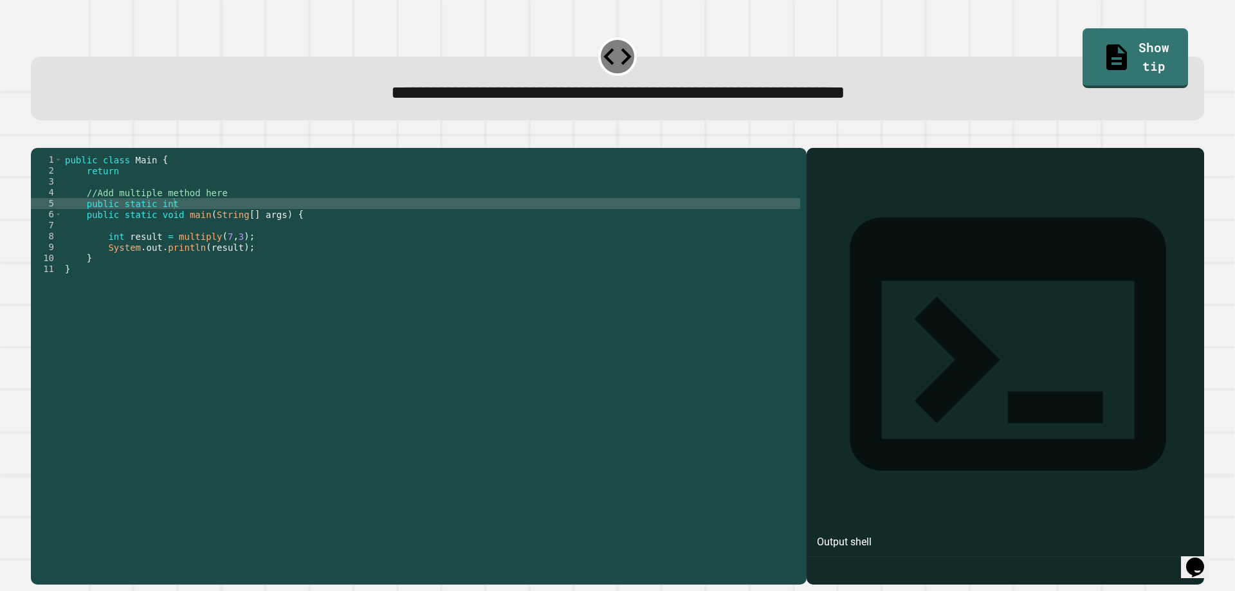
click at [172, 221] on div "public class Main { return //Add multiple method here public static int public …" at bounding box center [431, 351] width 738 height 394
click at [167, 222] on div "public class Main { return //Add multiple method here public static int a * b p…" at bounding box center [431, 351] width 738 height 394
click at [172, 224] on div "public class Main { return //Add multiple method here public static int a * b p…" at bounding box center [431, 351] width 738 height 394
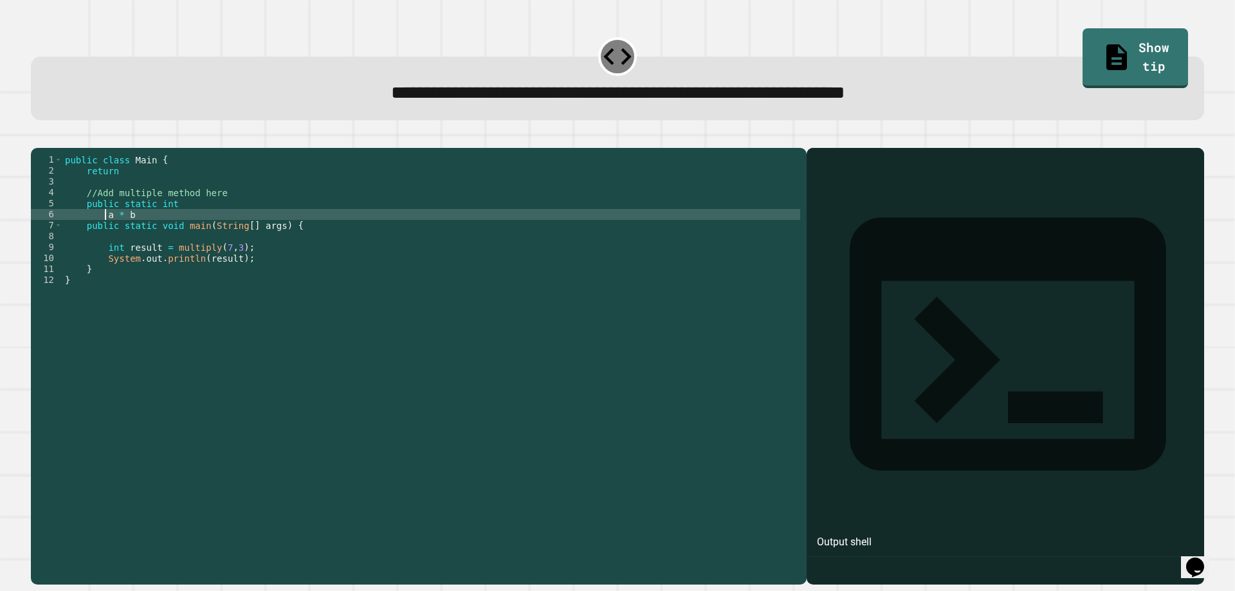
click at [216, 212] on div "public class Main { return //Add multiple method here public static int a * b p…" at bounding box center [431, 351] width 738 height 394
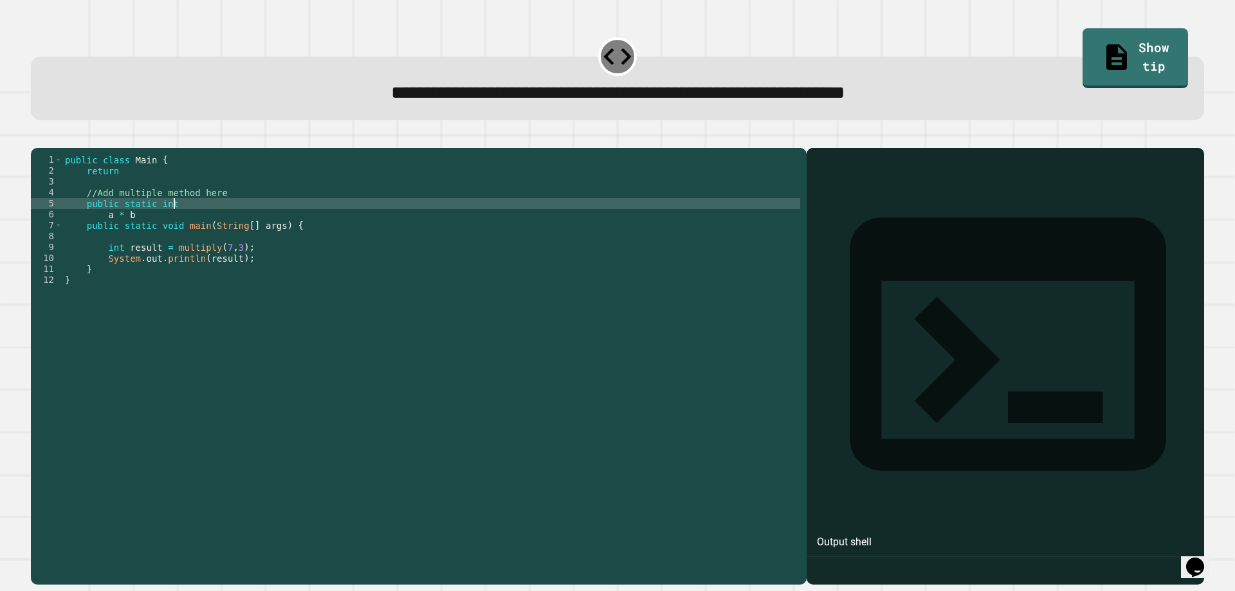
click at [212, 223] on div "public class Main { return //Add multiple method here public static int a * b p…" at bounding box center [431, 351] width 738 height 394
drag, startPoint x: 216, startPoint y: 243, endPoint x: 205, endPoint y: 243, distance: 11.6
click at [211, 243] on div "public class Main { return //Add multiple method here public static int multipl…" at bounding box center [431, 351] width 738 height 394
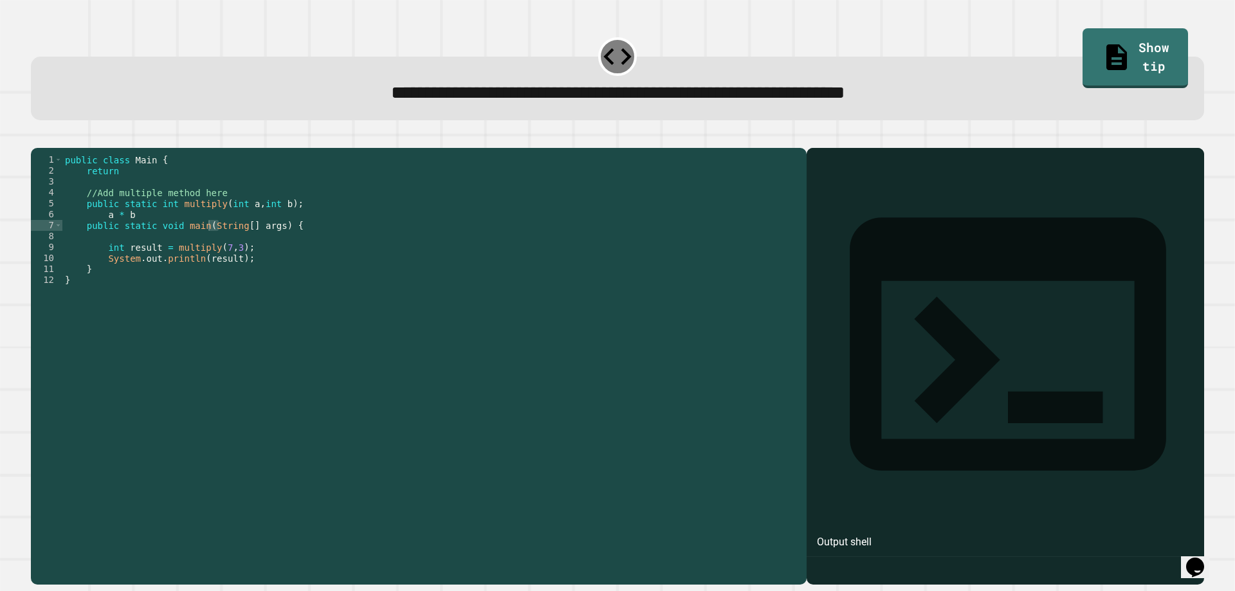
drag, startPoint x: 0, startPoint y: 202, endPoint x: 40, endPoint y: 224, distance: 45.5
click at [23, 219] on div "**********" at bounding box center [617, 295] width 1235 height 591
click at [102, 231] on div "public class Main { return //Add multiple method here public static int multipl…" at bounding box center [431, 351] width 738 height 394
click at [150, 235] on div "public class Main { return //Add multiple method here public static int multipl…" at bounding box center [431, 351] width 738 height 394
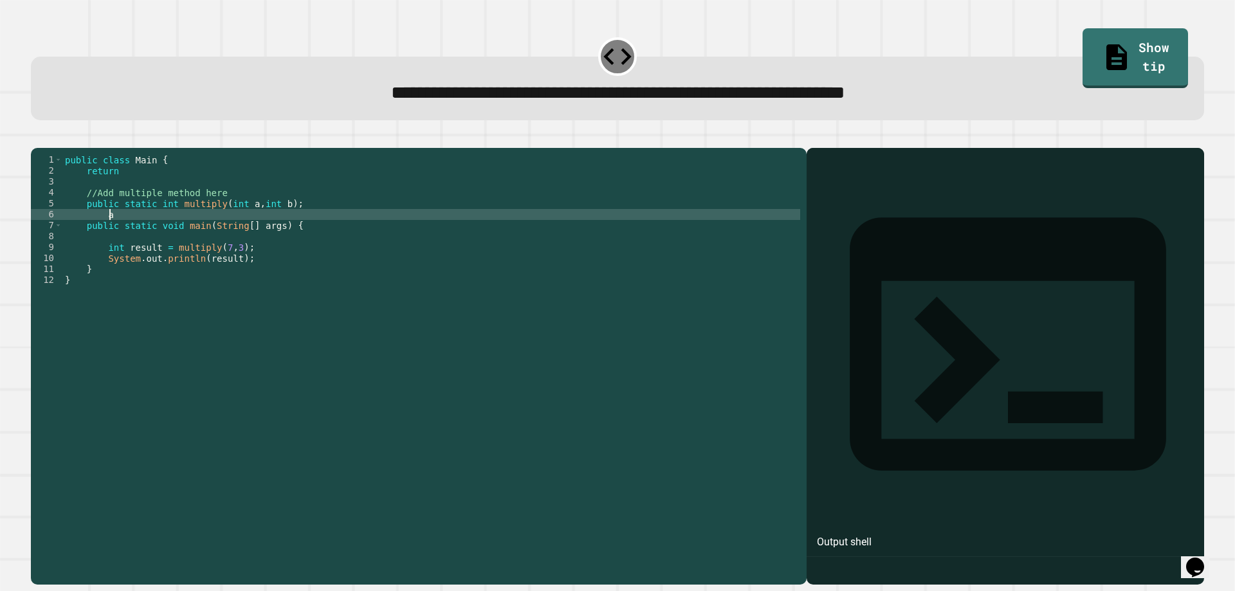
type textarea "*"
click at [50, 145] on icon "button" at bounding box center [45, 145] width 7 height 9
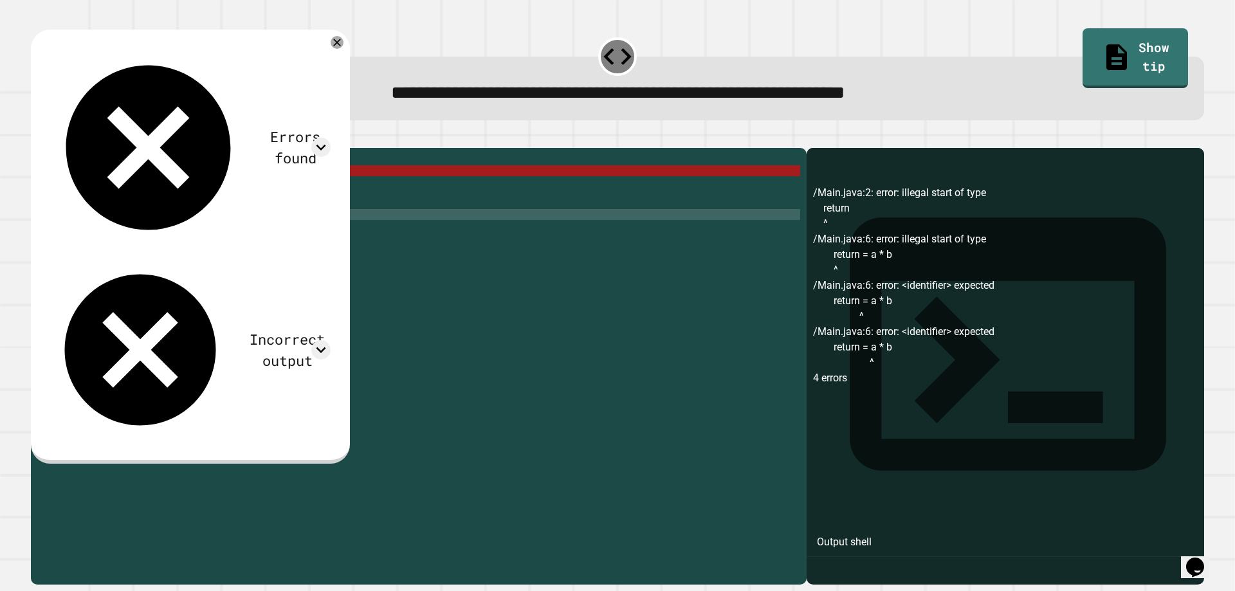
click at [244, 241] on div "public class Main { return //Add multiple method here public static int multipl…" at bounding box center [431, 351] width 738 height 394
click at [245, 237] on div "public class Main { return //Add multiple method here public static int multipl…" at bounding box center [431, 340] width 738 height 372
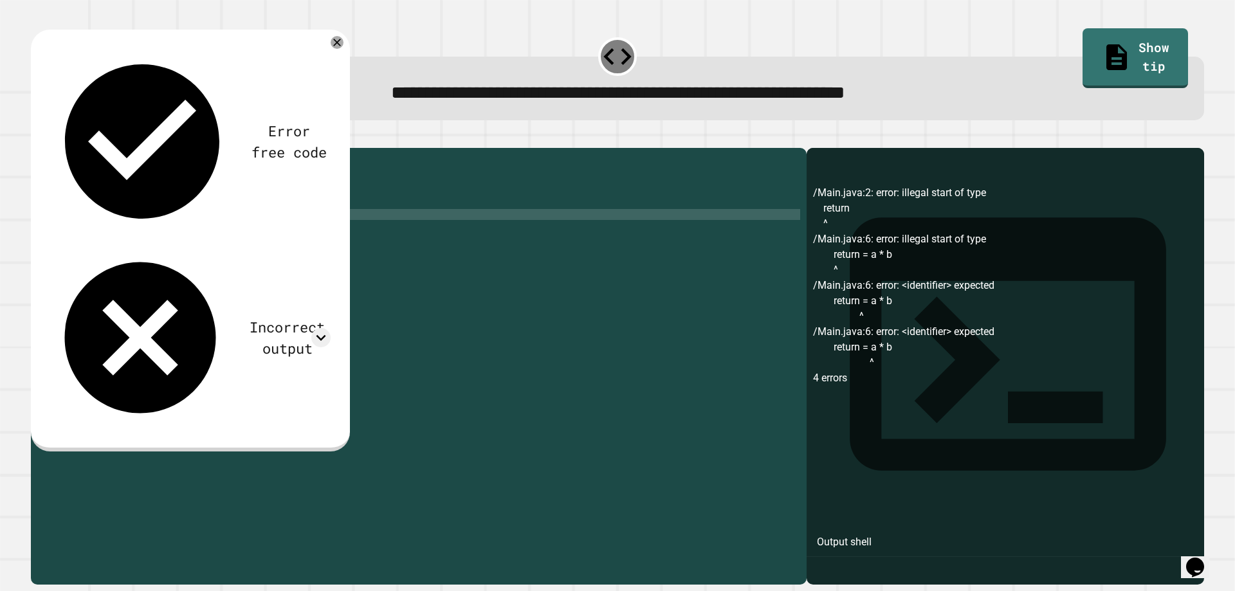
click at [66, 138] on div at bounding box center [618, 140] width 1174 height 15
click at [37, 138] on icon "button" at bounding box center [37, 138] width 0 height 0
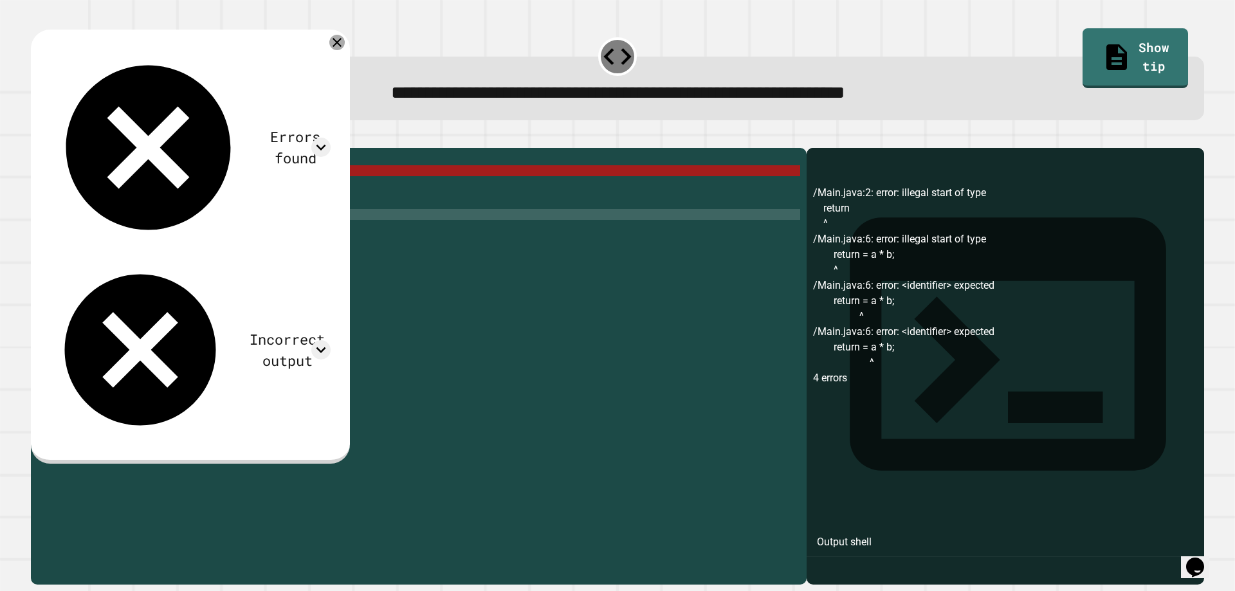
click at [345, 45] on icon at bounding box center [336, 42] width 15 height 15
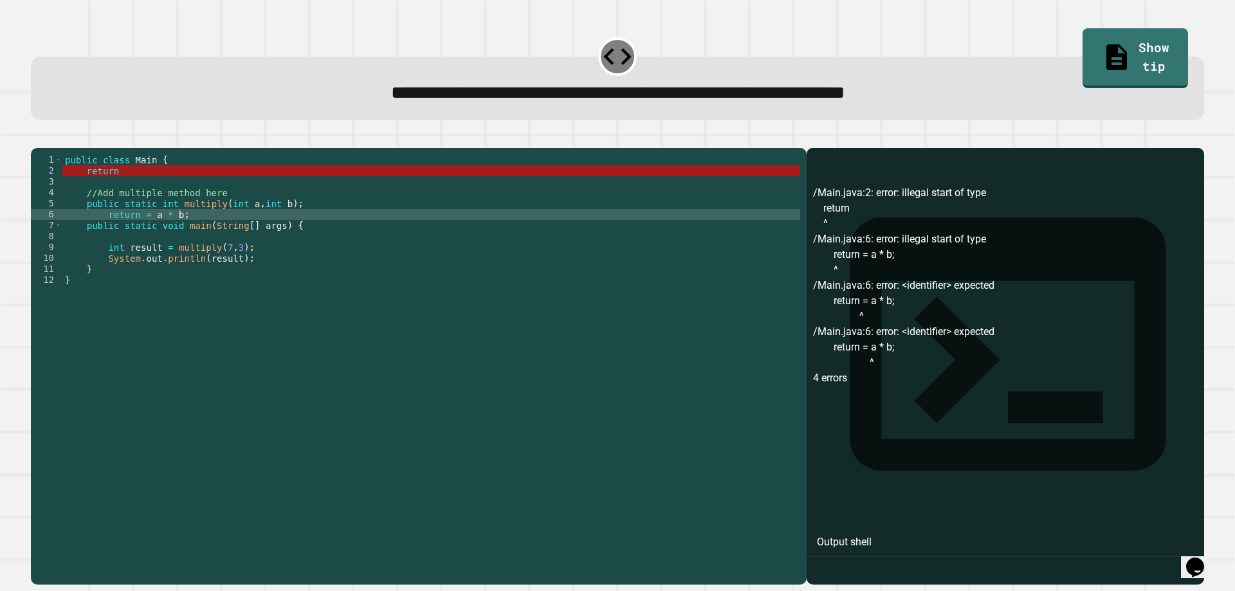
click at [261, 256] on div "public class Main { return //Add multiple method here public static int multipl…" at bounding box center [431, 351] width 738 height 394
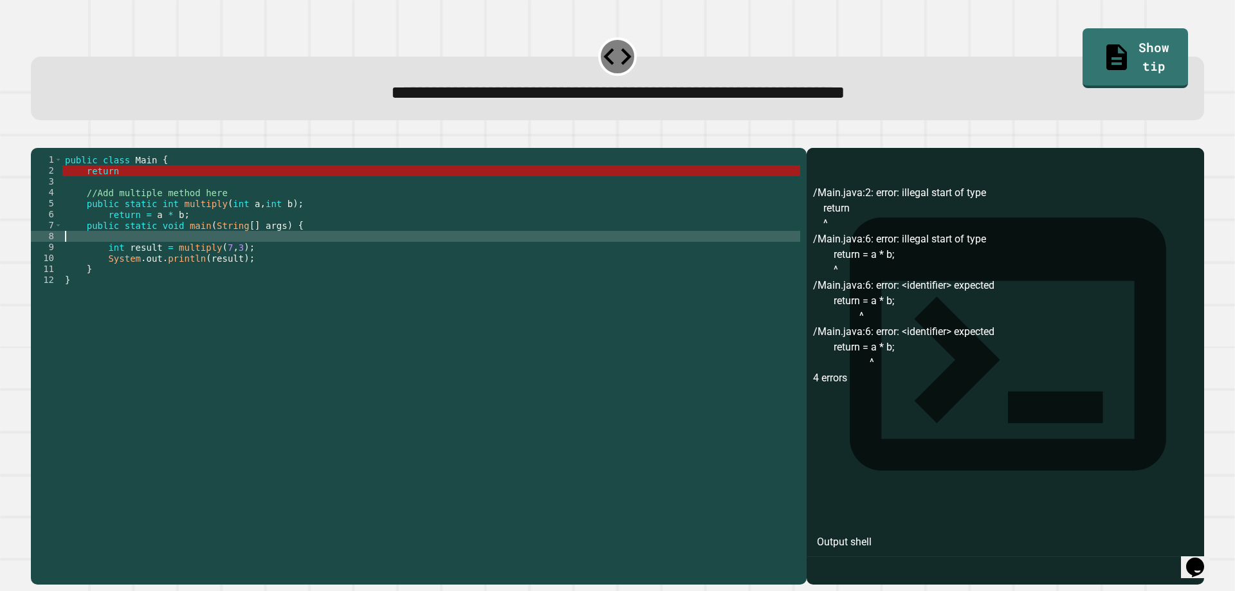
click at [288, 228] on div "public class Main { return //Add multiple method here public static int multipl…" at bounding box center [431, 351] width 738 height 394
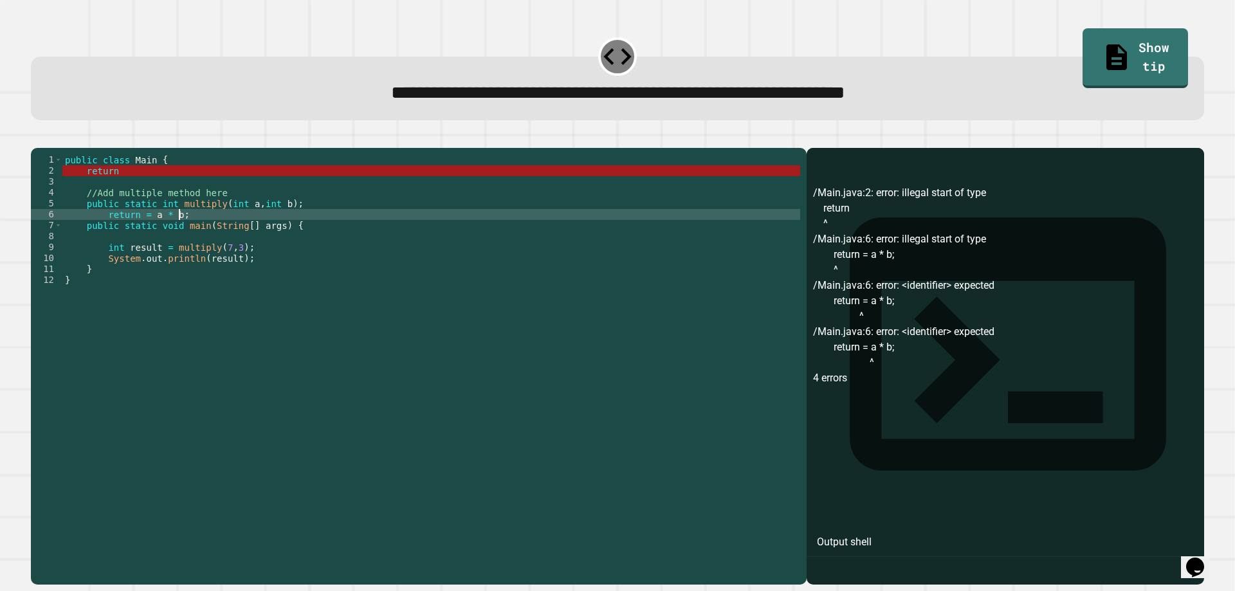
click at [329, 212] on div "public class Main { return //Add multiple method here public static int multipl…" at bounding box center [431, 351] width 738 height 394
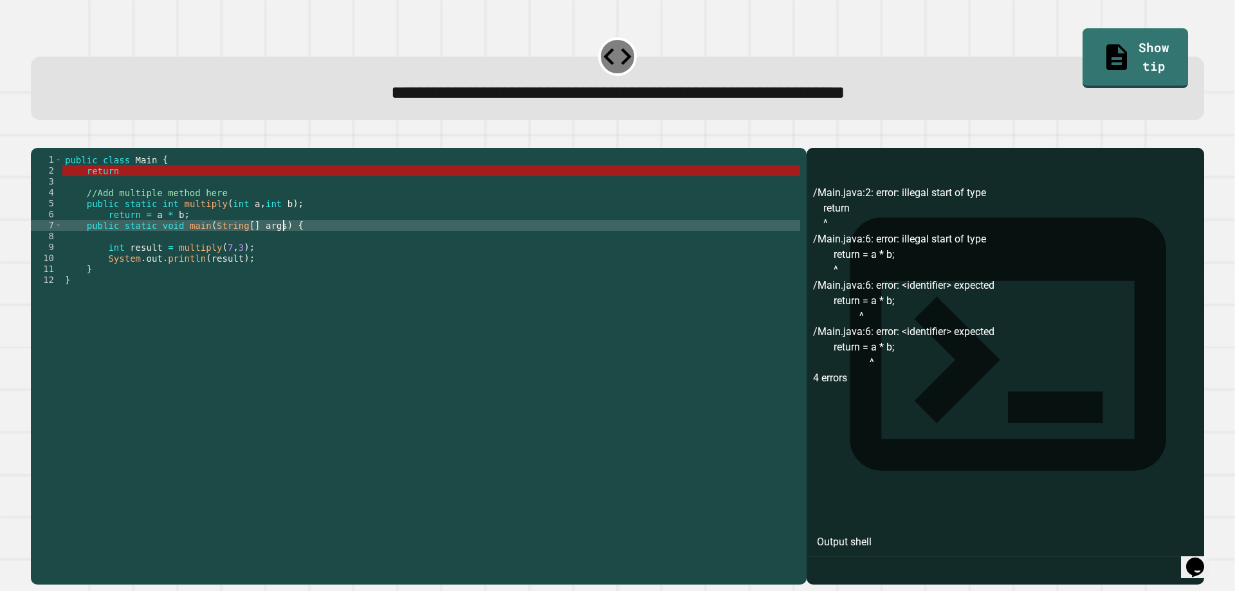
click at [319, 245] on div "public class Main { return //Add multiple method here public static int multipl…" at bounding box center [431, 351] width 738 height 394
click at [317, 225] on div "public class Main { return //Add multiple method here public static int multipl…" at bounding box center [431, 351] width 738 height 394
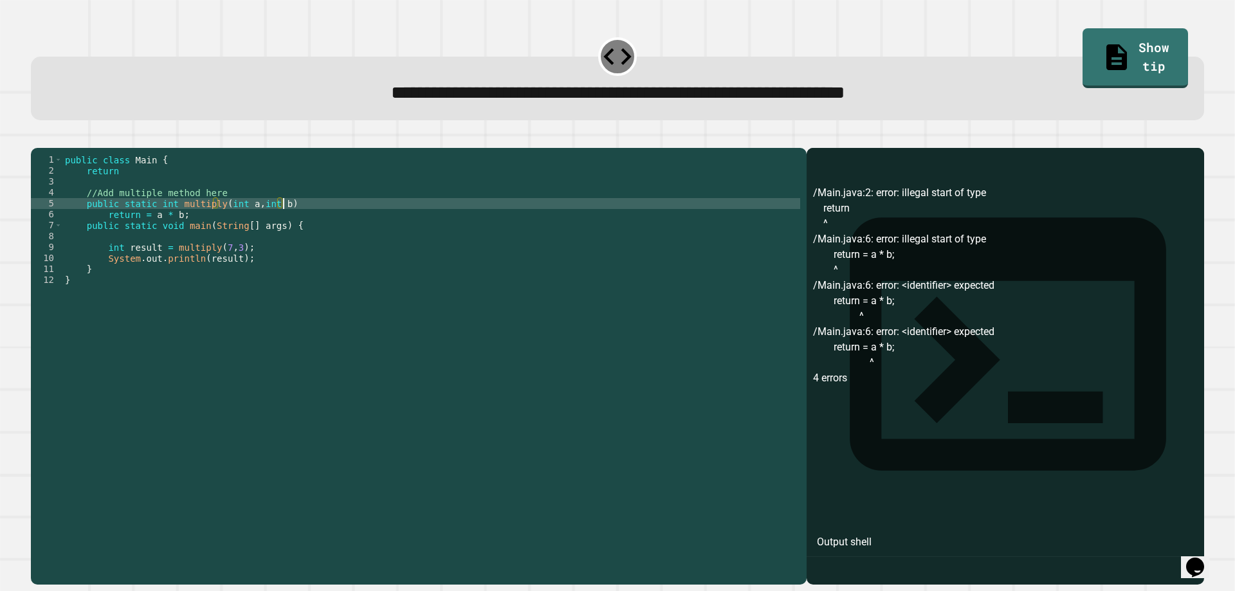
type textarea "**********"
click at [37, 138] on icon "button" at bounding box center [37, 138] width 0 height 0
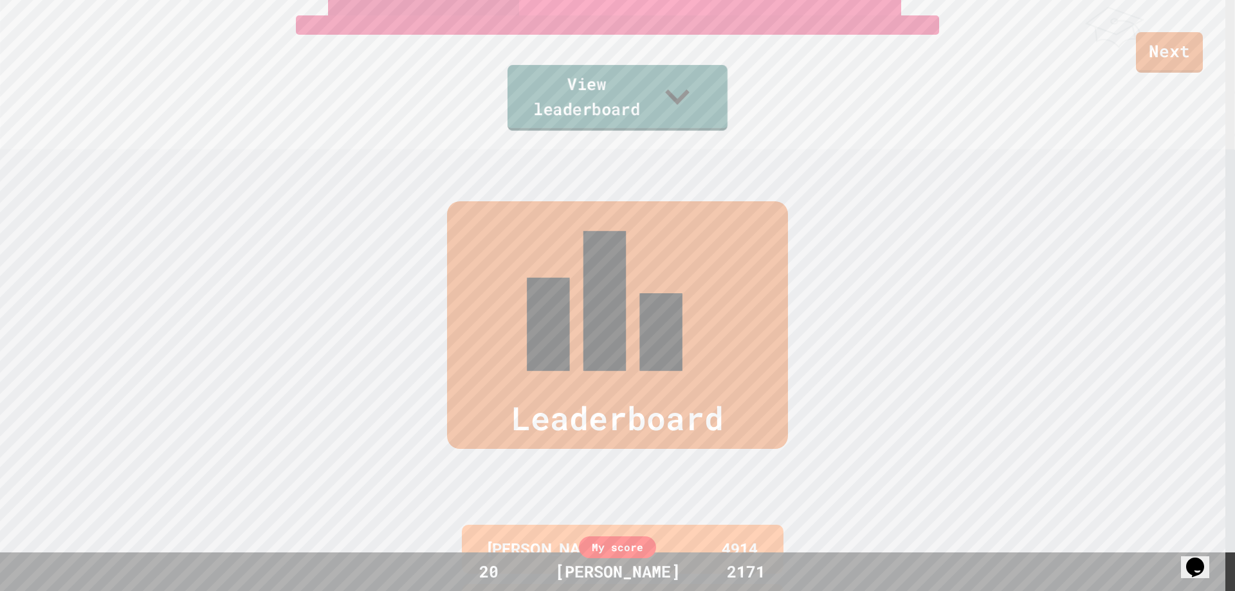
scroll to position [596, 0]
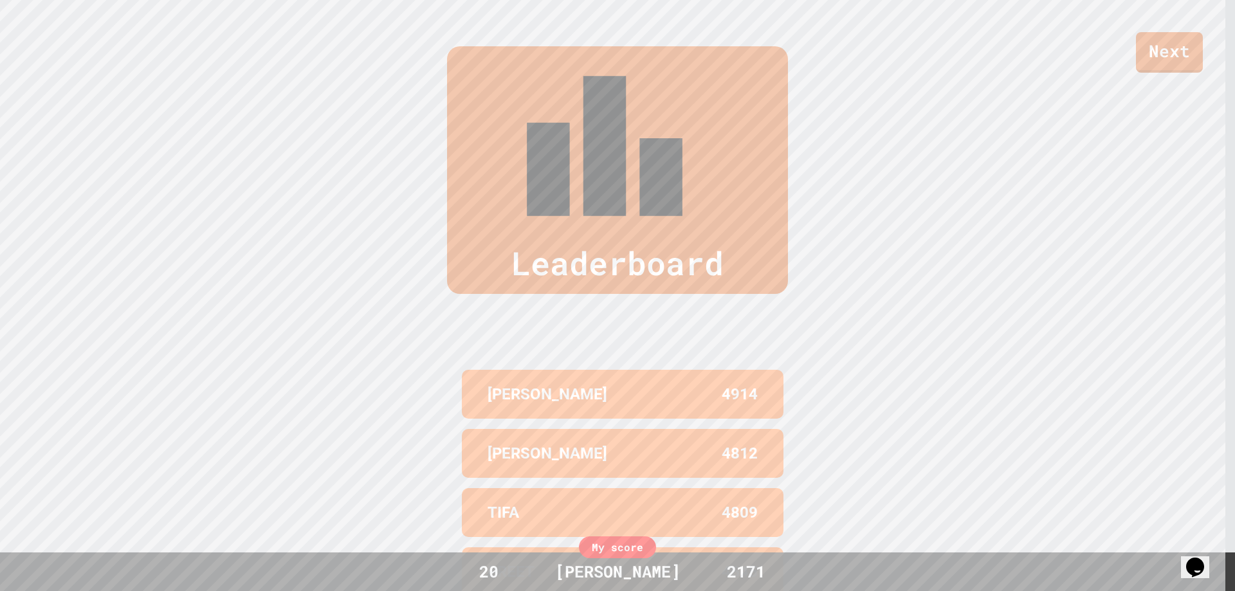
drag, startPoint x: 1188, startPoint y: 84, endPoint x: 1156, endPoint y: 66, distance: 36.9
click at [1186, 81] on div "Leaderboard" at bounding box center [617, 170] width 1235 height 248
click at [1155, 60] on link "Next" at bounding box center [1170, 52] width 68 height 42
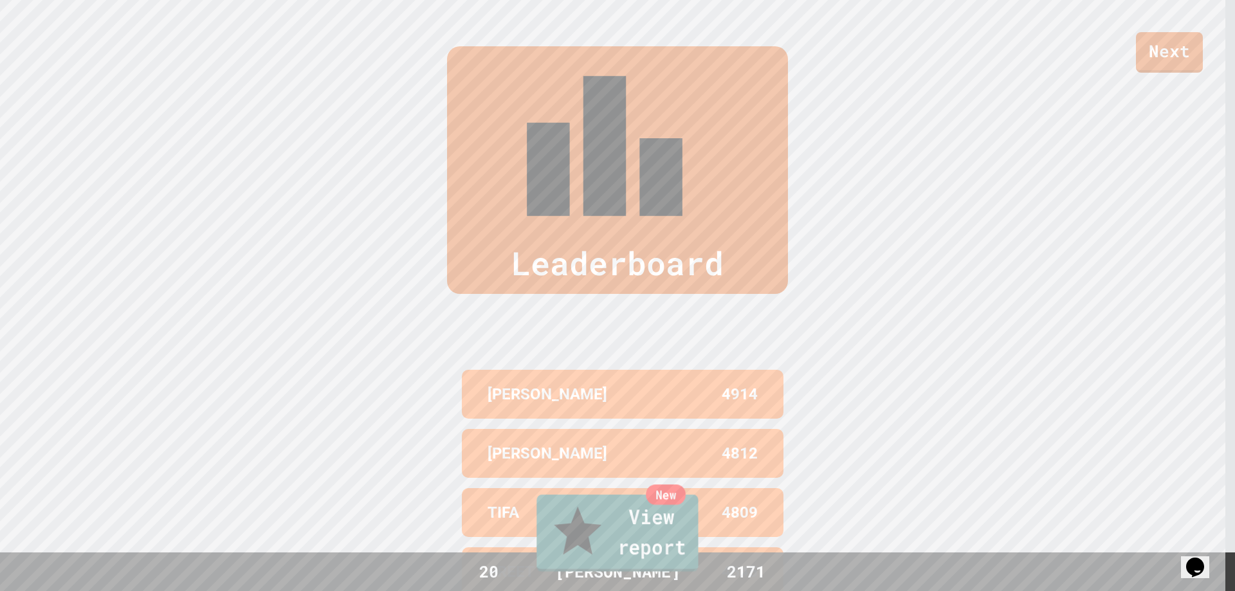
click at [667, 536] on link "New View report" at bounding box center [618, 533] width 162 height 77
